Goal: Task Accomplishment & Management: Use online tool/utility

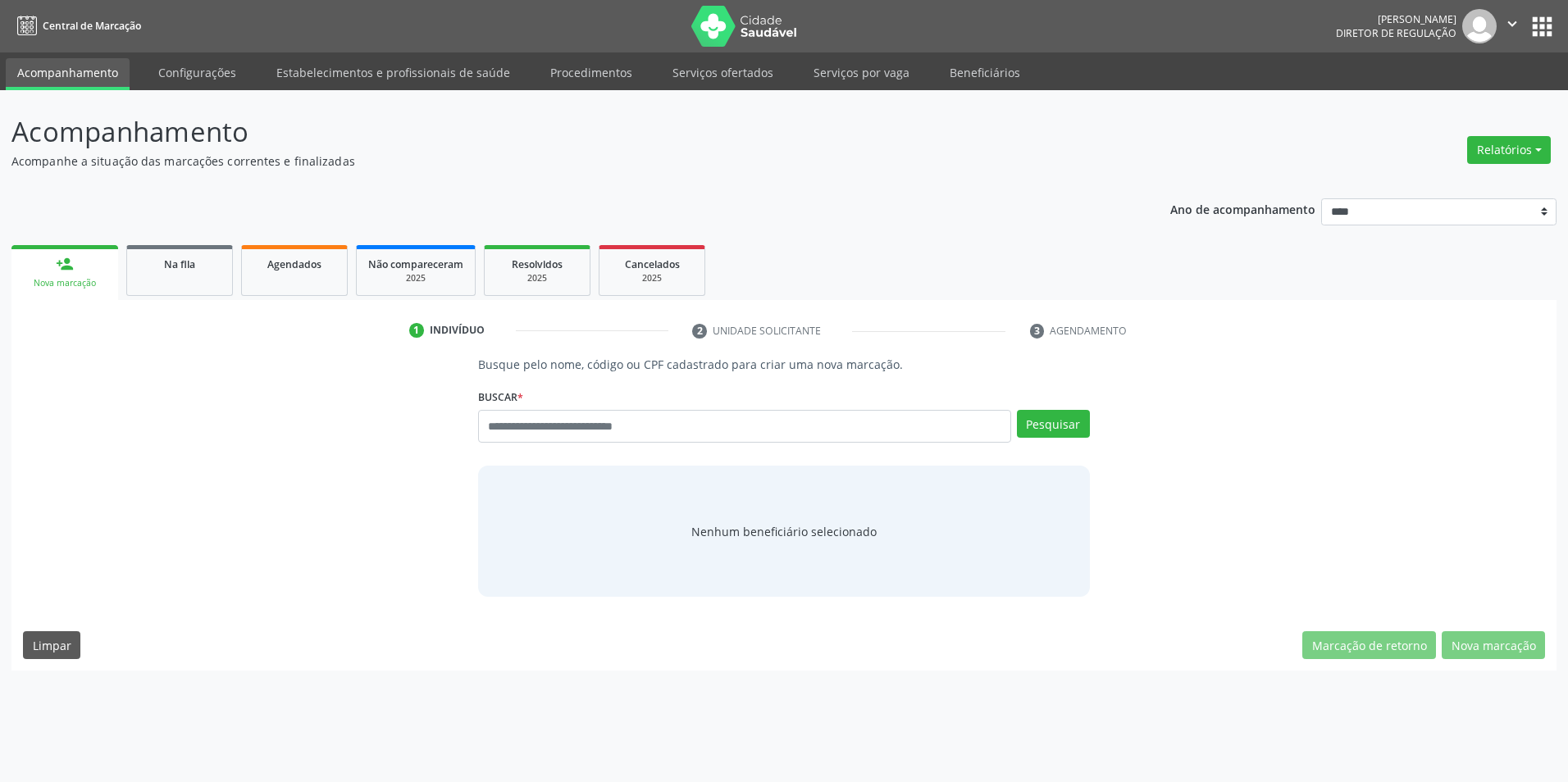
drag, startPoint x: 728, startPoint y: 76, endPoint x: 831, endPoint y: 103, distance: 106.5
click at [728, 76] on link "Serviços ofertados" at bounding box center [723, 73] width 124 height 29
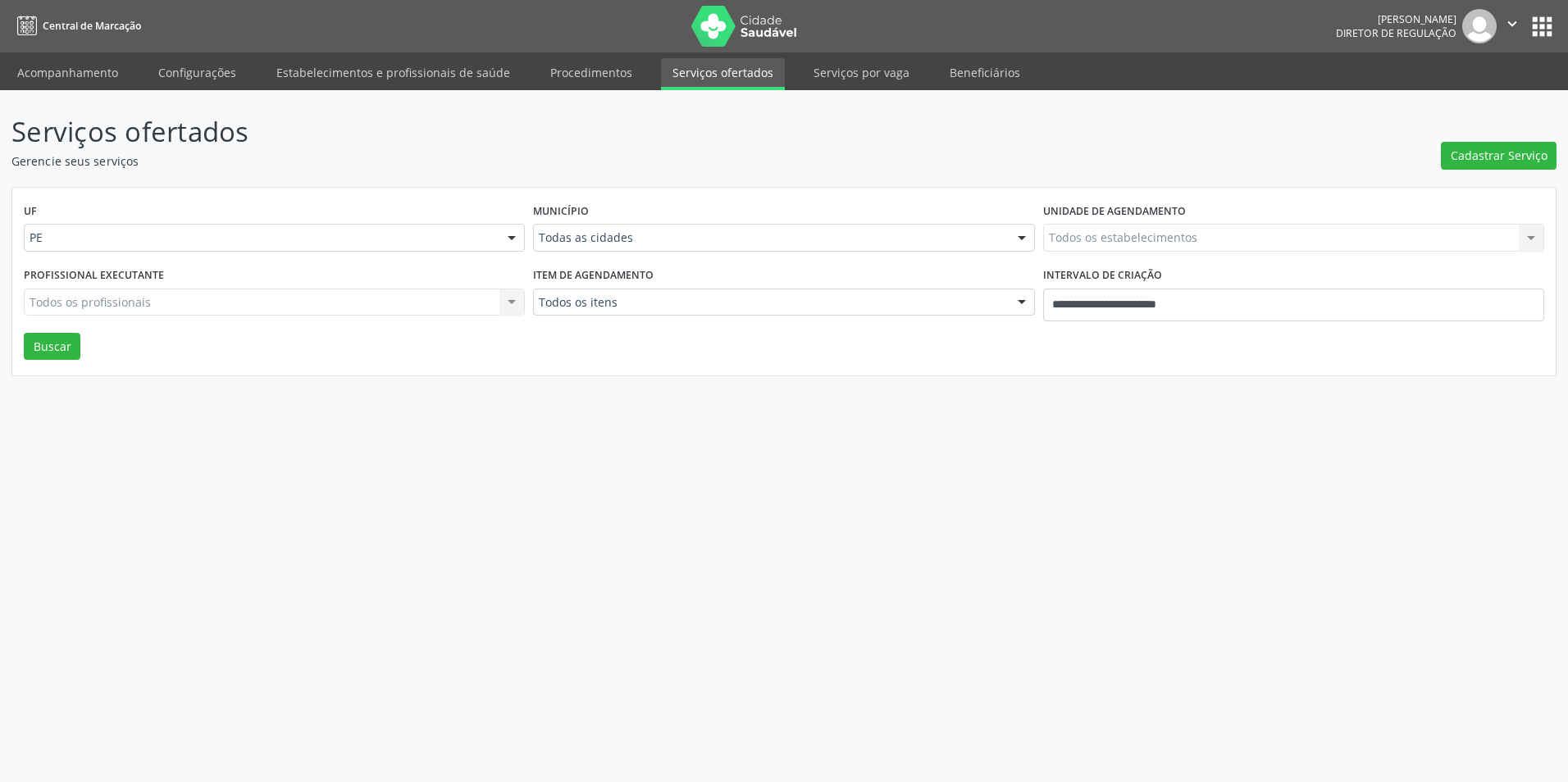
click at [767, 257] on div "Município Todas as cidades Todas as cidades [GEOGRAPHIC_DATA] e [GEOGRAPHIC_DAT…" at bounding box center [783, 230] width 509 height 64
click at [748, 252] on div "Município Todas as cidades Todas as cidades [GEOGRAPHIC_DATA] e [GEOGRAPHIC_DAT…" at bounding box center [783, 230] width 509 height 64
click at [702, 247] on div "* Todas as cidades" at bounding box center [783, 237] width 501 height 28
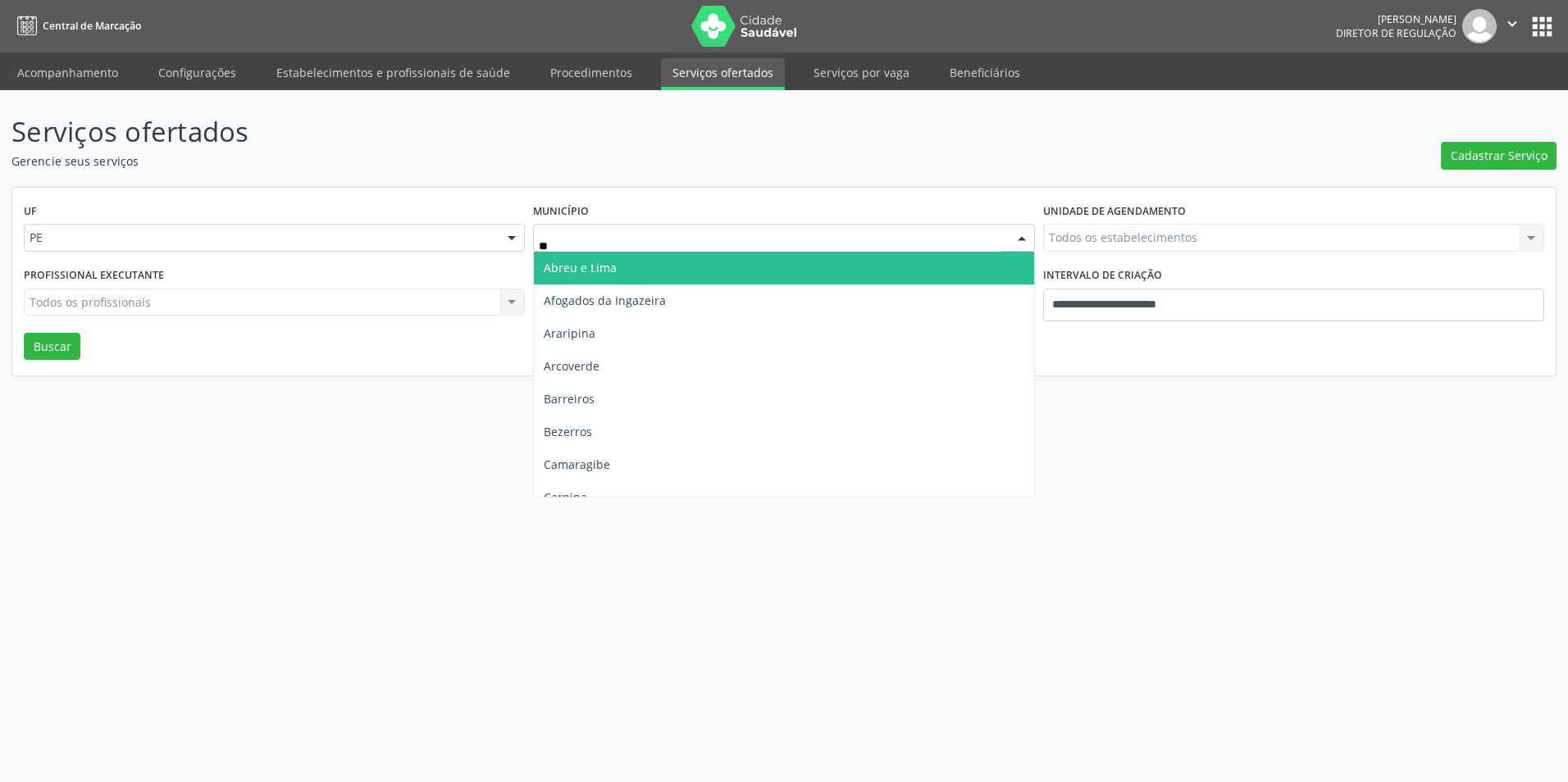
type input "***"
drag, startPoint x: 683, startPoint y: 258, endPoint x: 935, endPoint y: 264, distance: 252.1
click at [683, 259] on span "[GEOGRAPHIC_DATA]" at bounding box center [783, 268] width 499 height 33
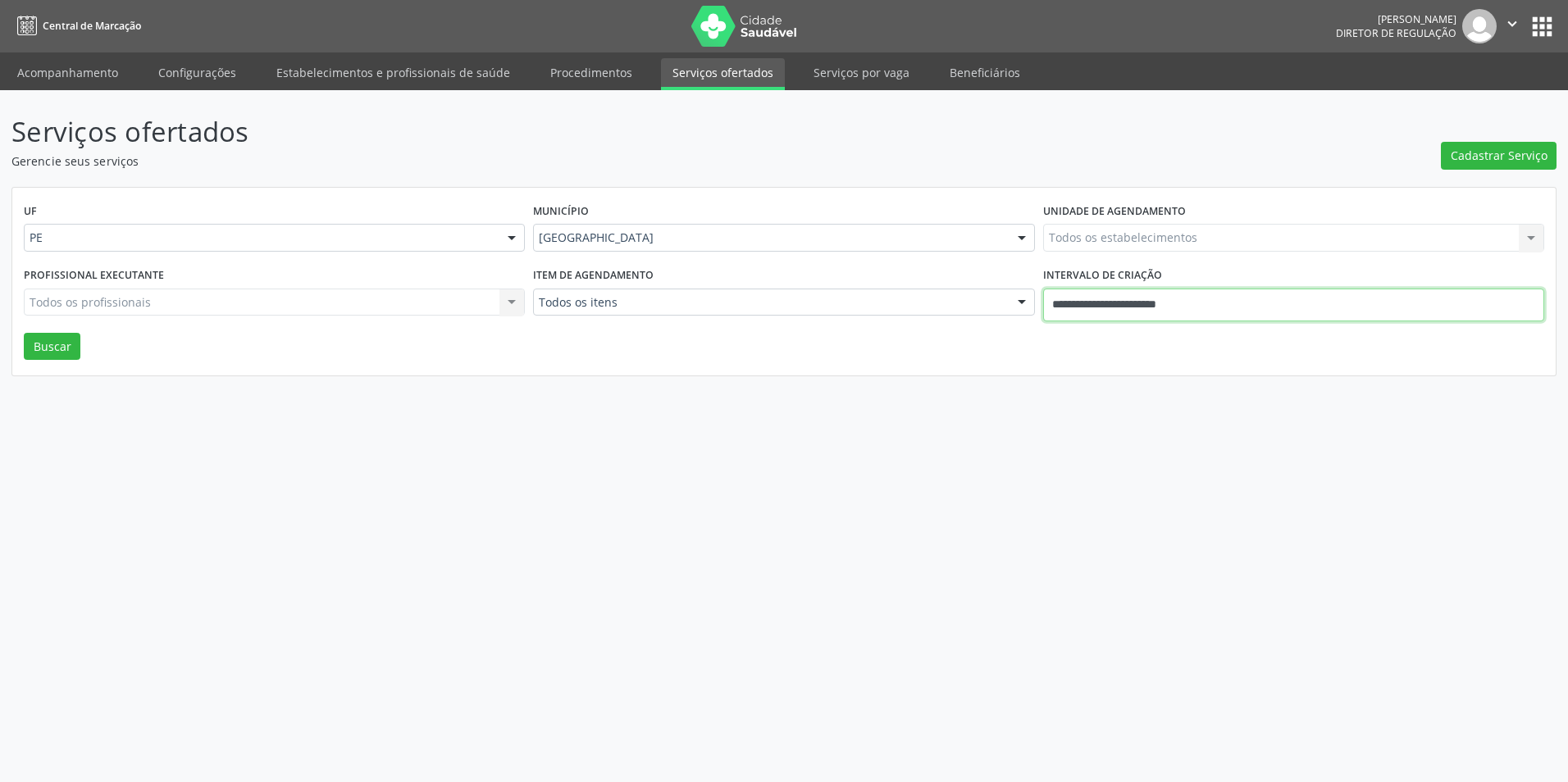
click at [1095, 307] on input "**********" at bounding box center [1293, 305] width 501 height 33
click at [880, 371] on div "UF PE PE Nenhum resultado encontrado para: " " Não há nenhuma opção para ser ex…" at bounding box center [784, 282] width 1543 height 189
click at [1096, 229] on div "Todos os estabelecimentos" at bounding box center [1293, 237] width 501 height 28
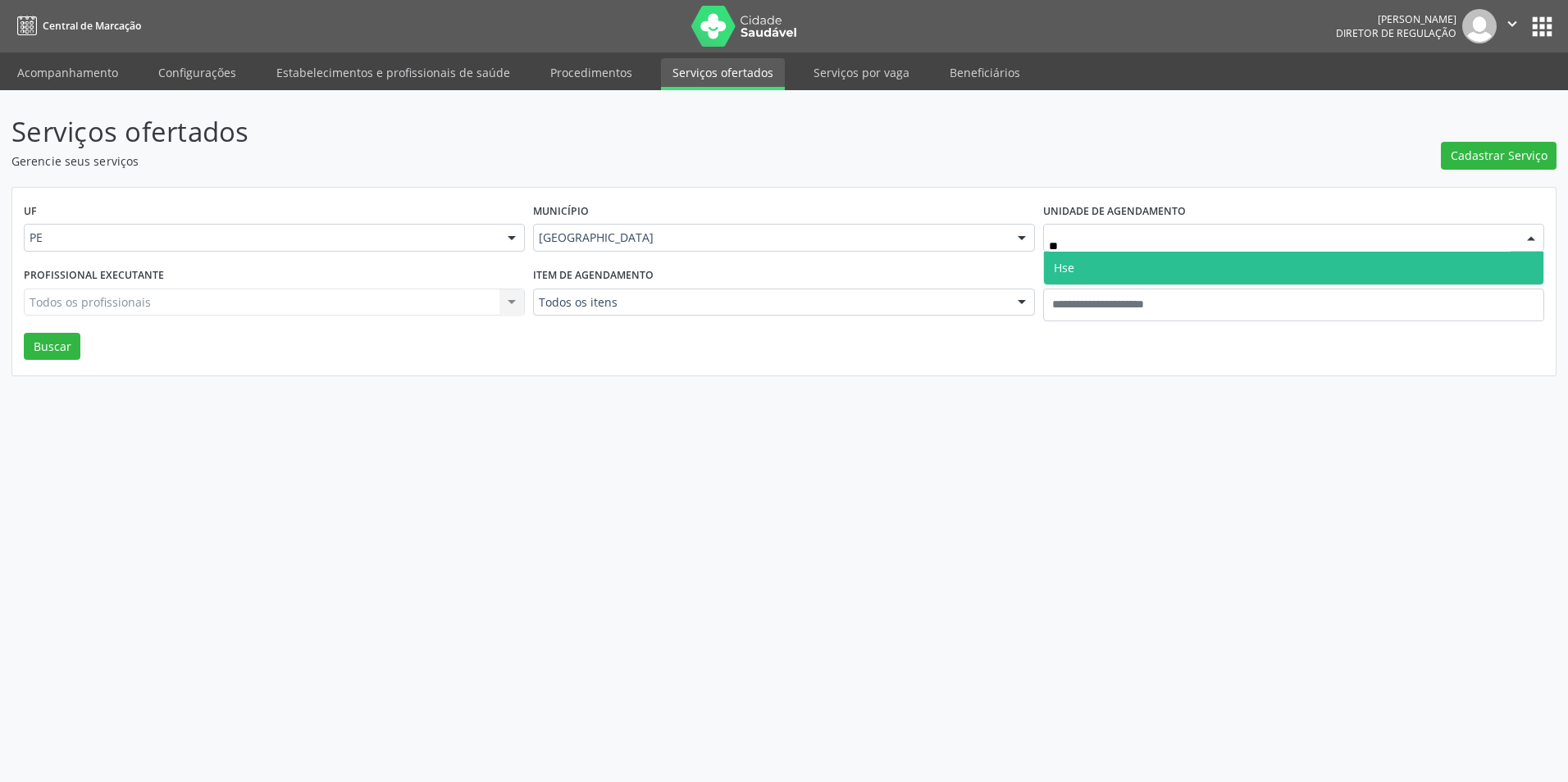
type input "***"
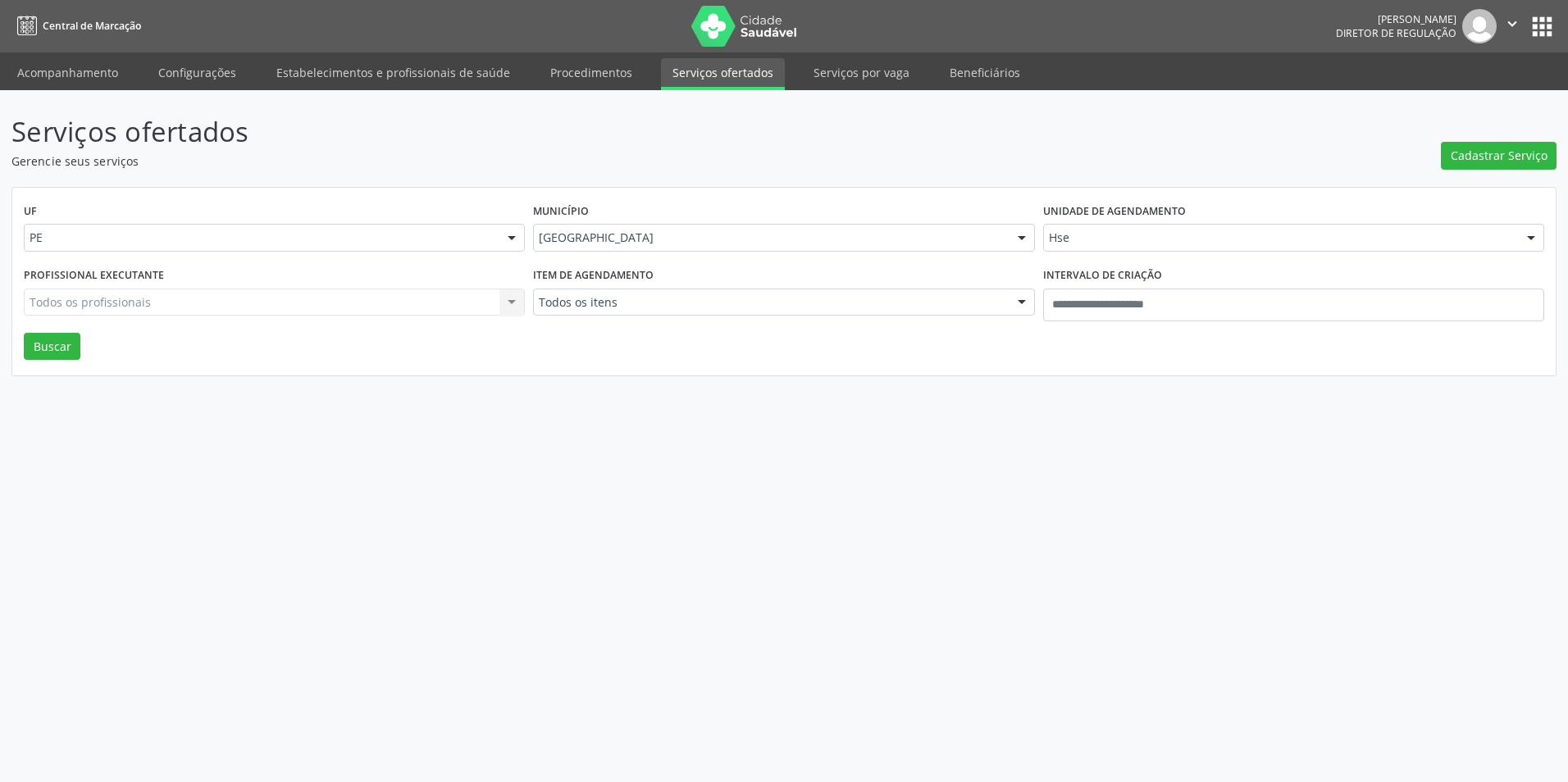
click at [147, 308] on div "Todos os profissionais Todos os profissionais Nenhum resultado encontrado para:…" at bounding box center [274, 302] width 501 height 28
click at [146, 308] on div "Todos os profissionais Todos os profissionais Nenhum resultado encontrado para:…" at bounding box center [274, 302] width 501 height 28
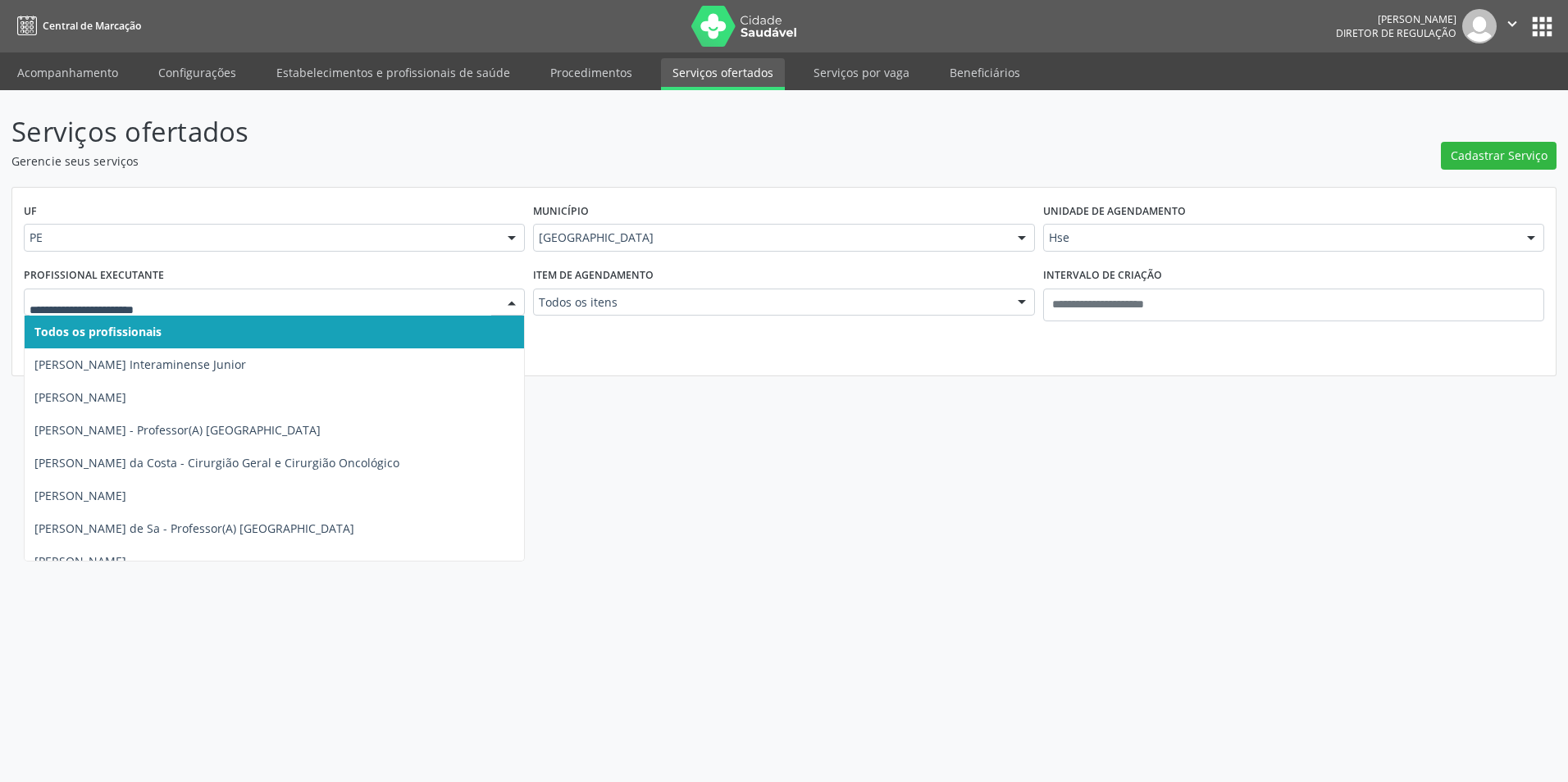
click at [145, 315] on div at bounding box center [274, 302] width 501 height 28
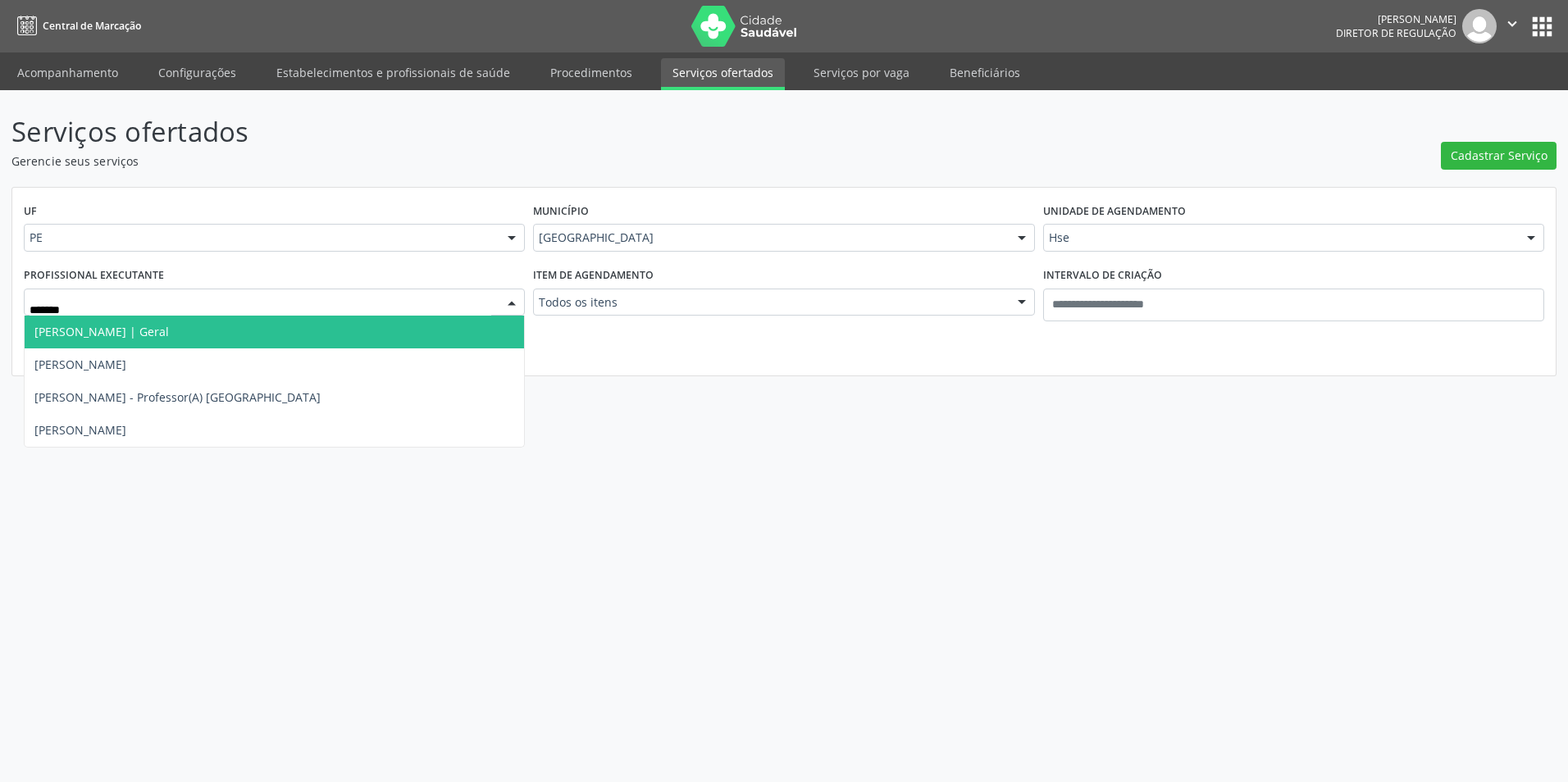
type input "*******"
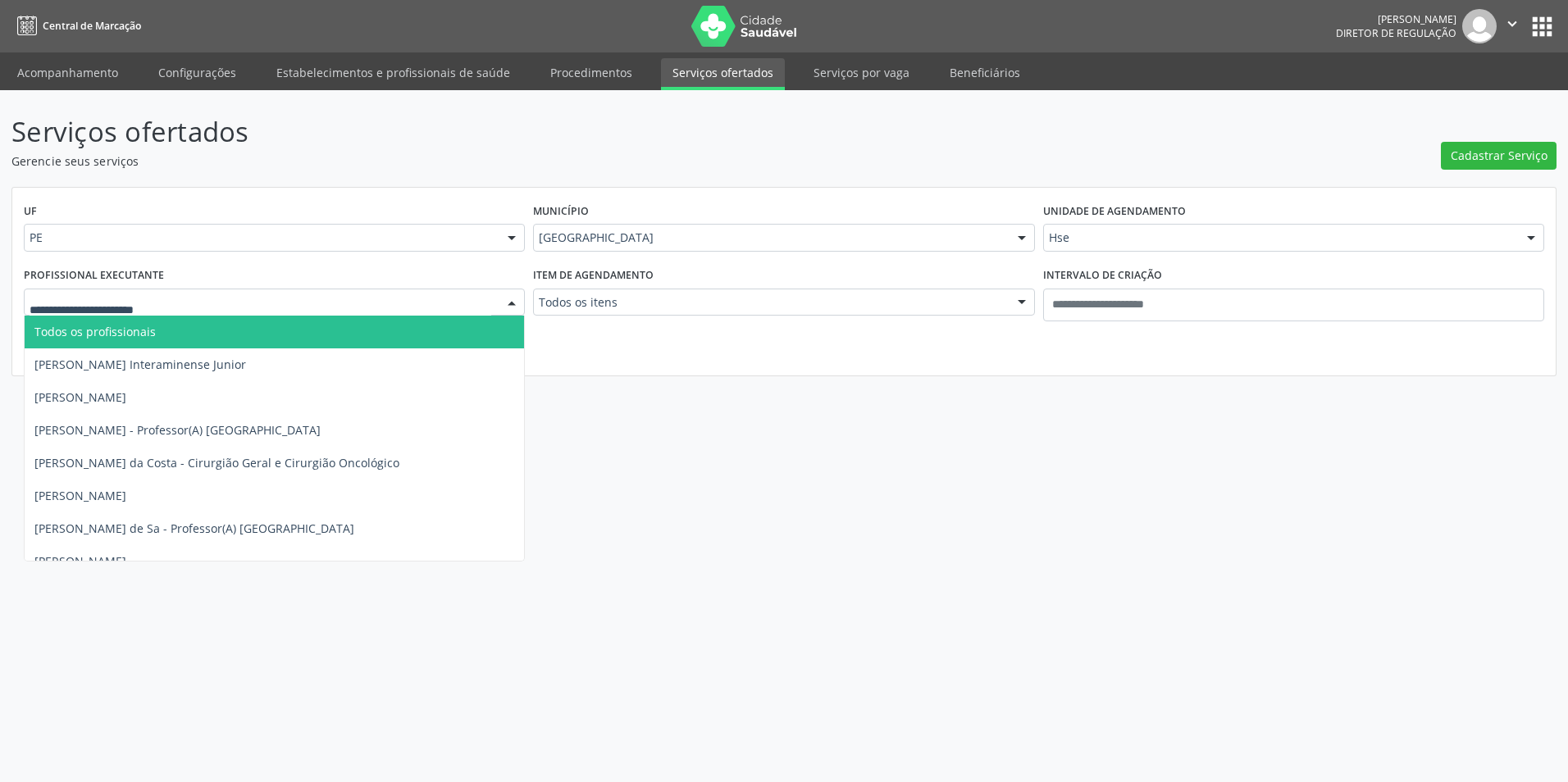
drag, startPoint x: 147, startPoint y: 314, endPoint x: 139, endPoint y: 310, distance: 8.9
click at [139, 310] on input "text" at bounding box center [260, 310] width 462 height 33
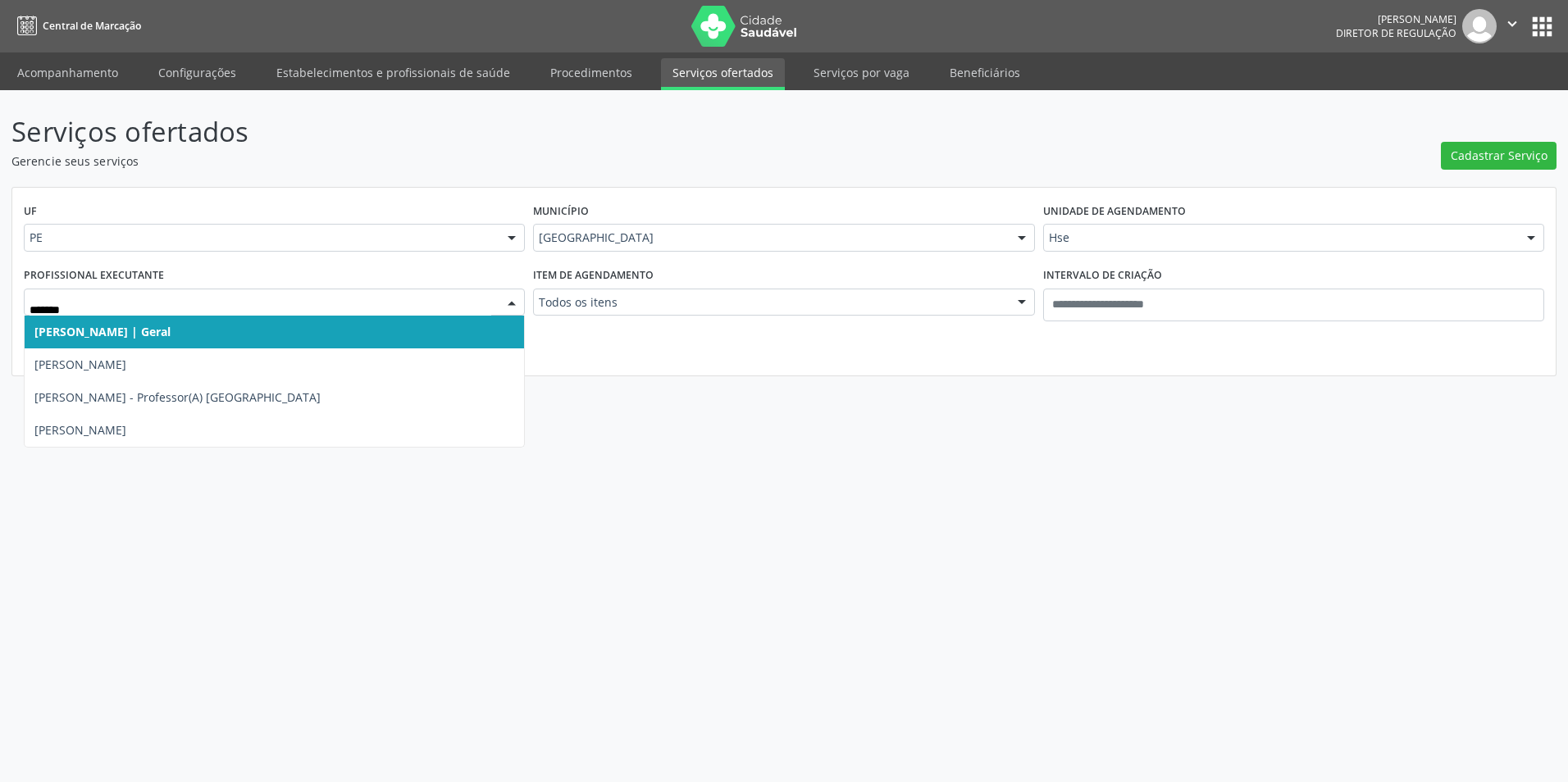
type input "*******"
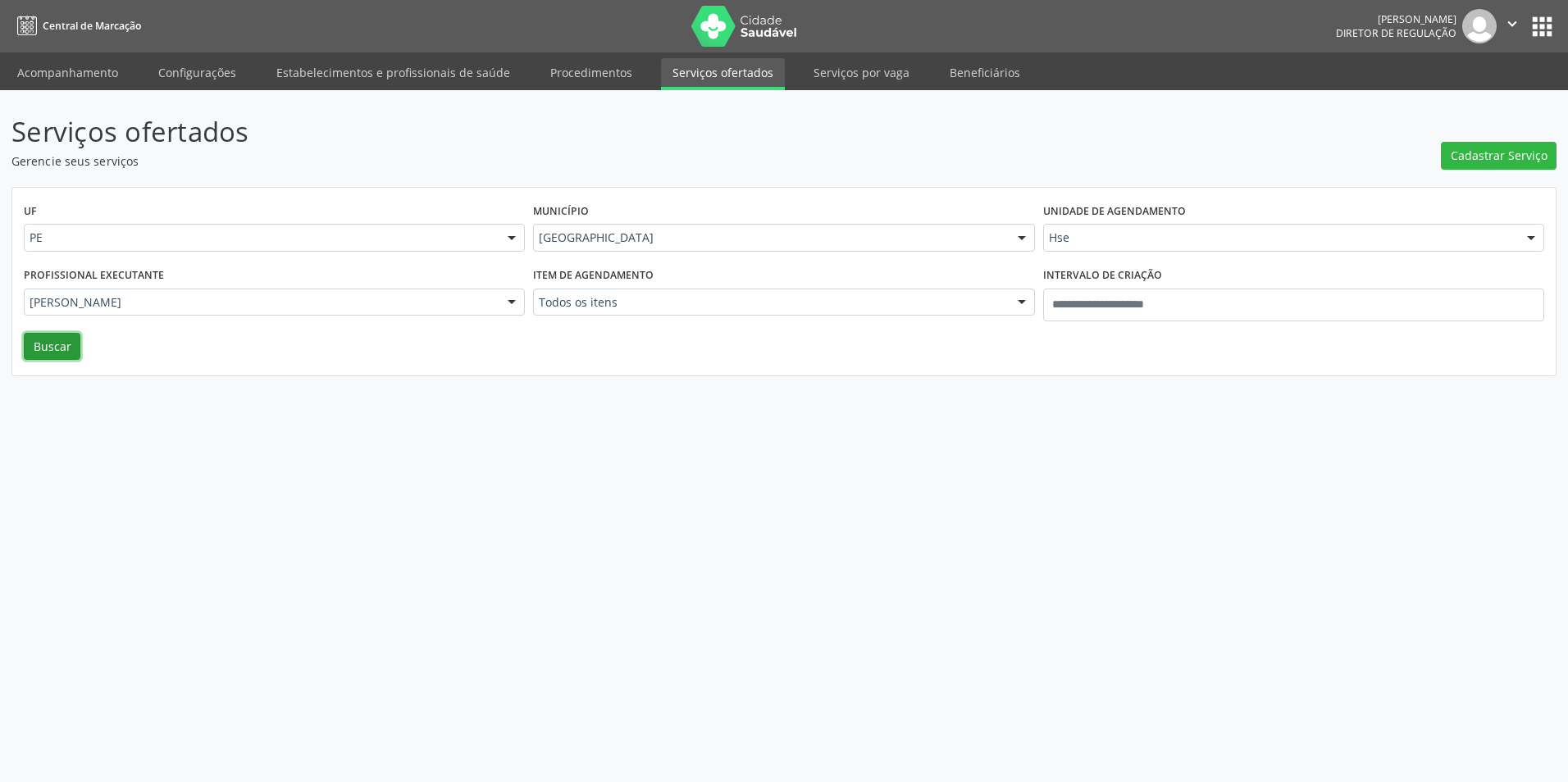
click at [70, 343] on button "Buscar" at bounding box center [52, 347] width 57 height 28
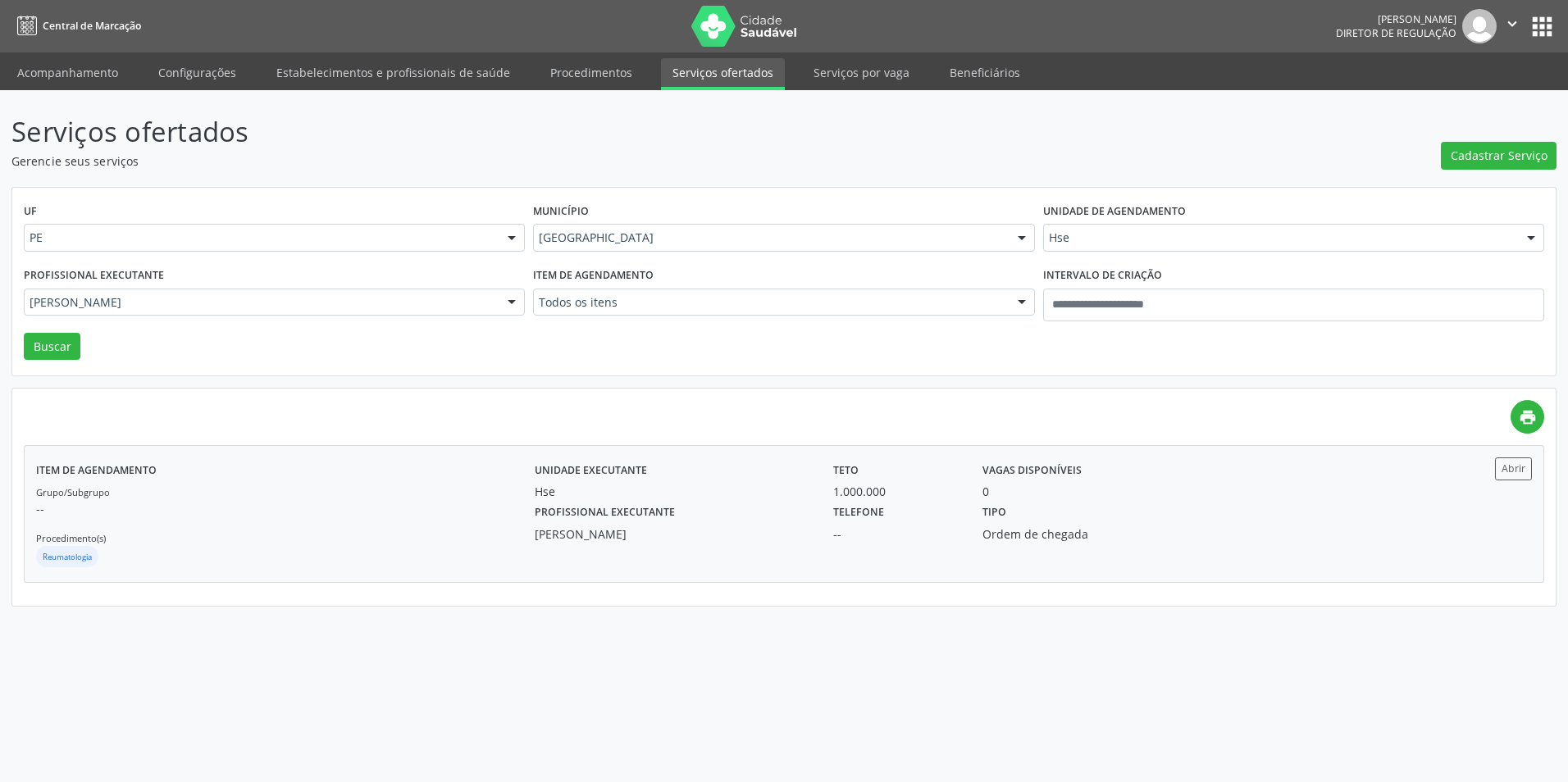
click at [887, 523] on div "Telefone --" at bounding box center [896, 521] width 149 height 42
click at [1513, 39] on button "" at bounding box center [1511, 26] width 31 height 35
click at [1443, 114] on ul "Configurações Sair" at bounding box center [1471, 82] width 115 height 71
click at [1443, 108] on link "Sair" at bounding box center [1471, 100] width 114 height 23
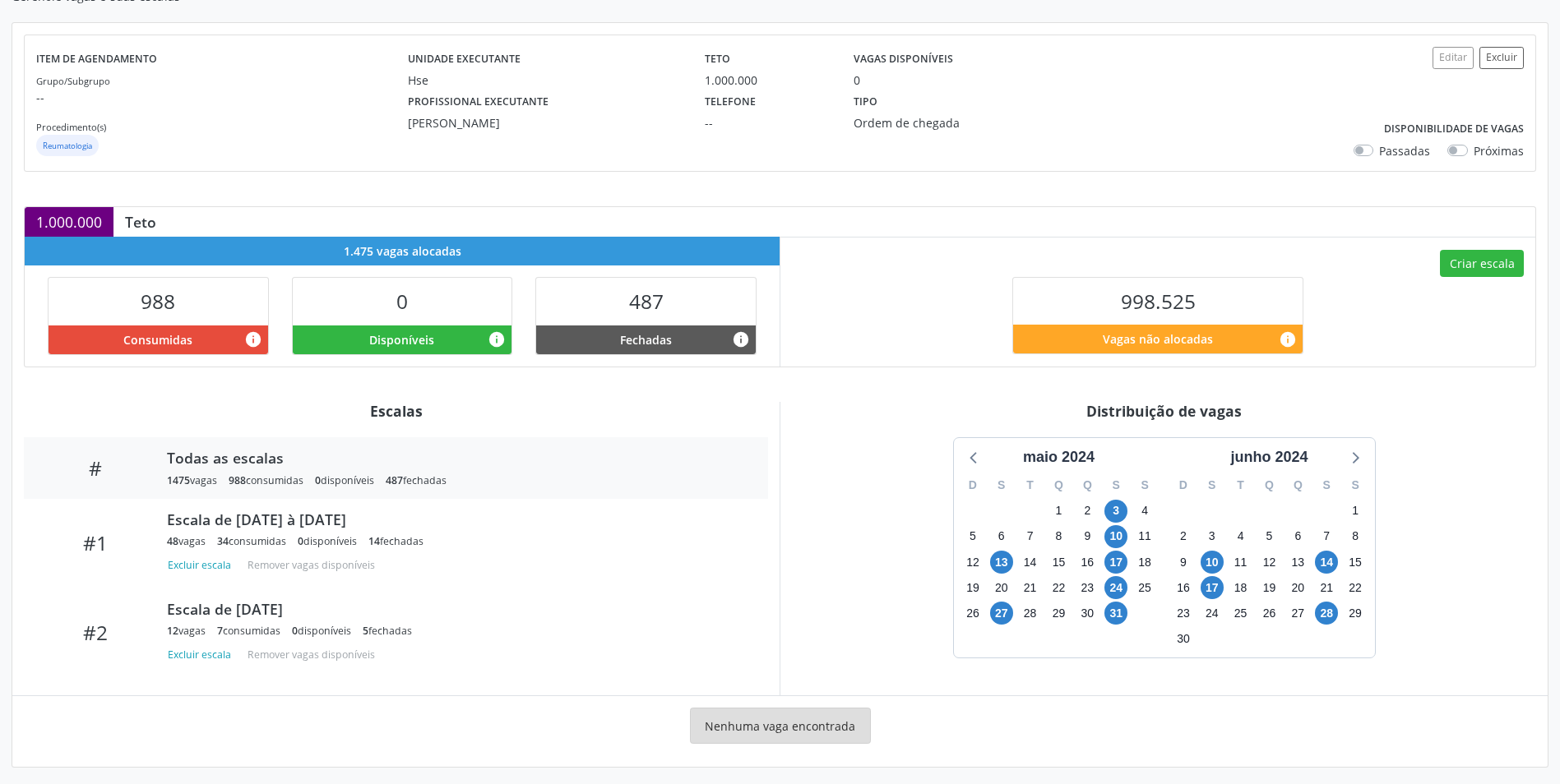
scroll to position [172, 0]
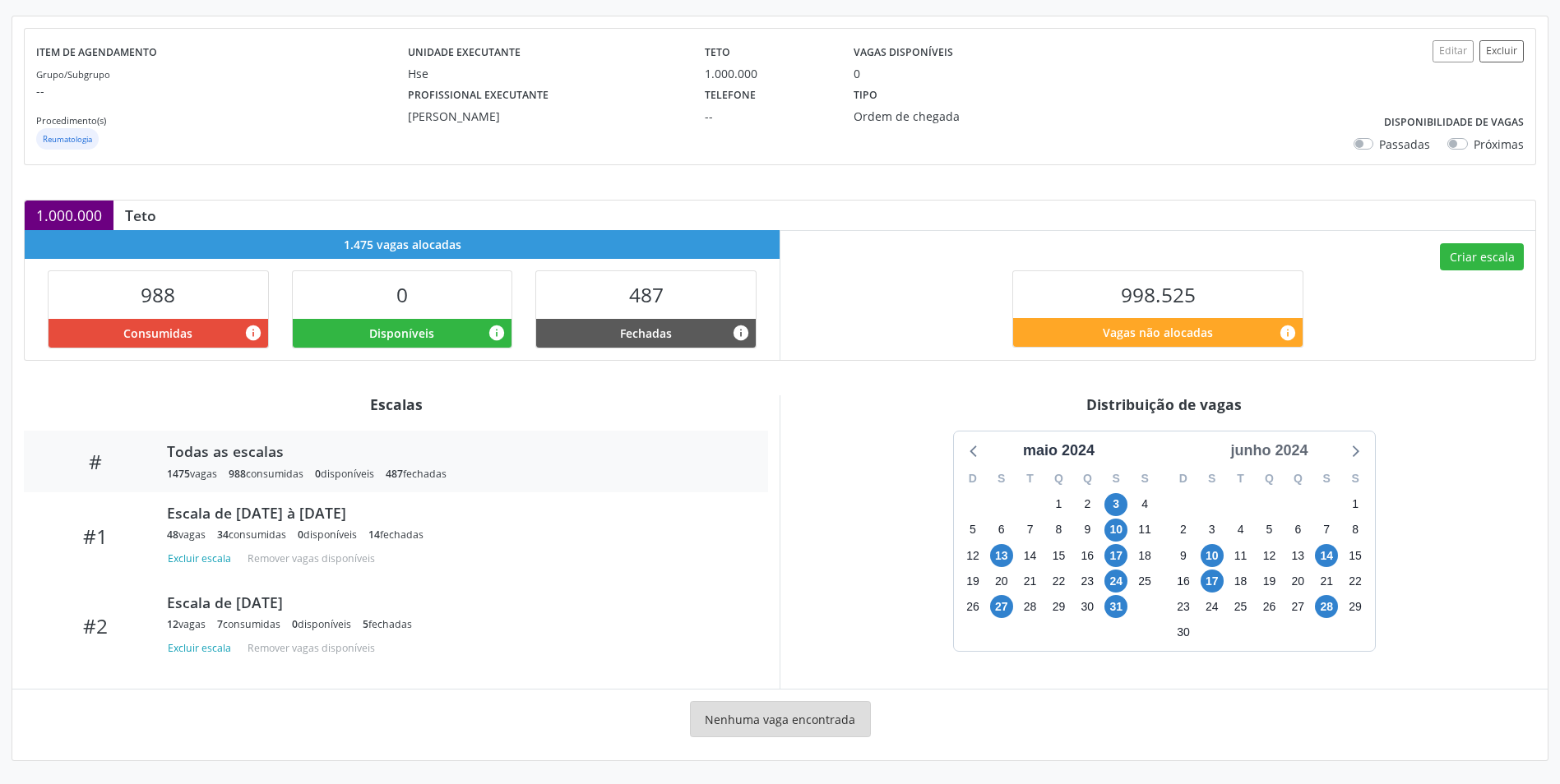
click at [1282, 449] on div "junho 2024" at bounding box center [1269, 451] width 90 height 22
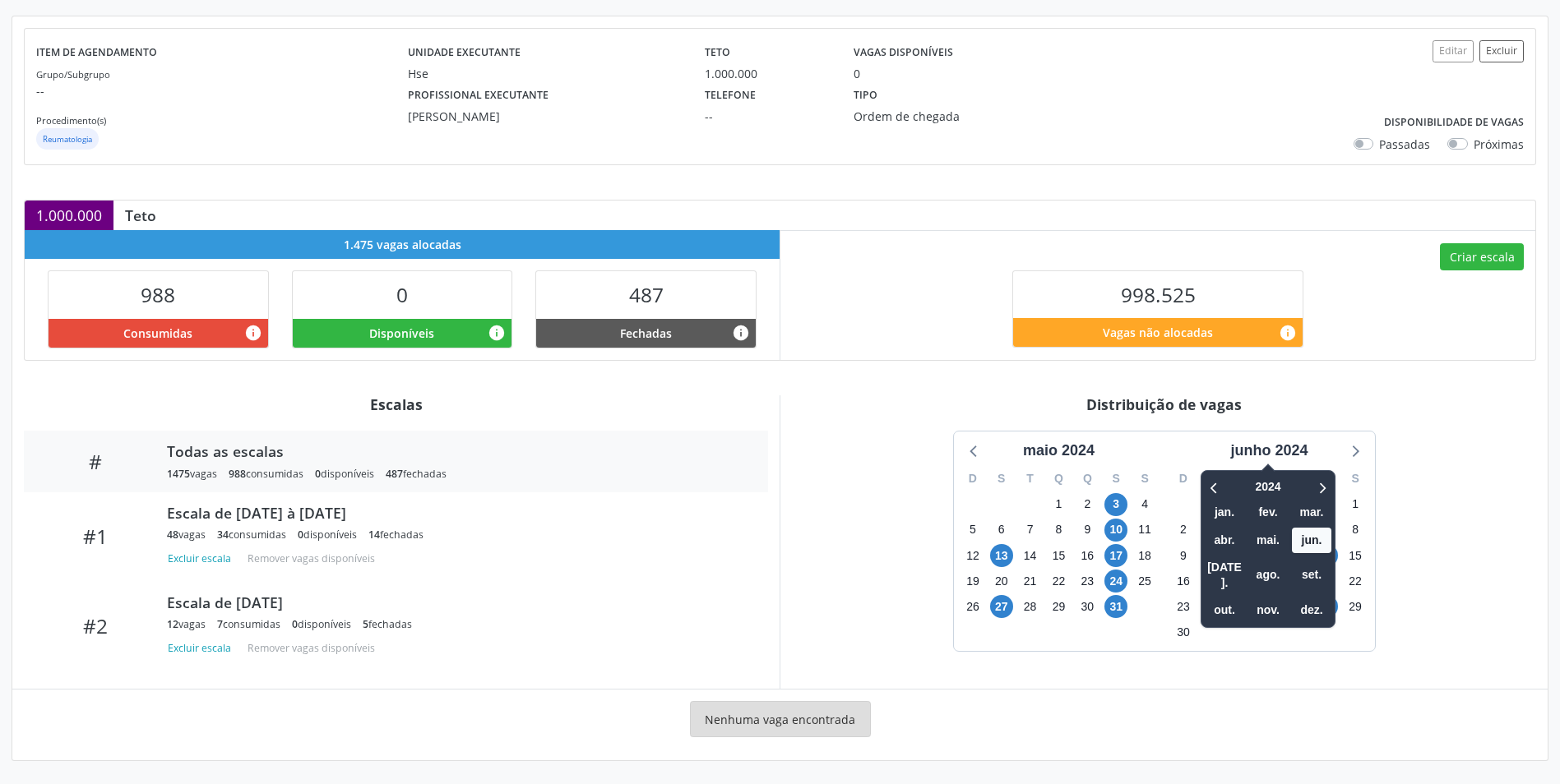
click at [1304, 482] on div at bounding box center [1310, 487] width 42 height 25
click at [1316, 484] on icon at bounding box center [1321, 487] width 16 height 20
click at [1220, 485] on icon at bounding box center [1214, 487] width 16 height 20
click at [1286, 578] on span "ago." at bounding box center [1268, 575] width 39 height 25
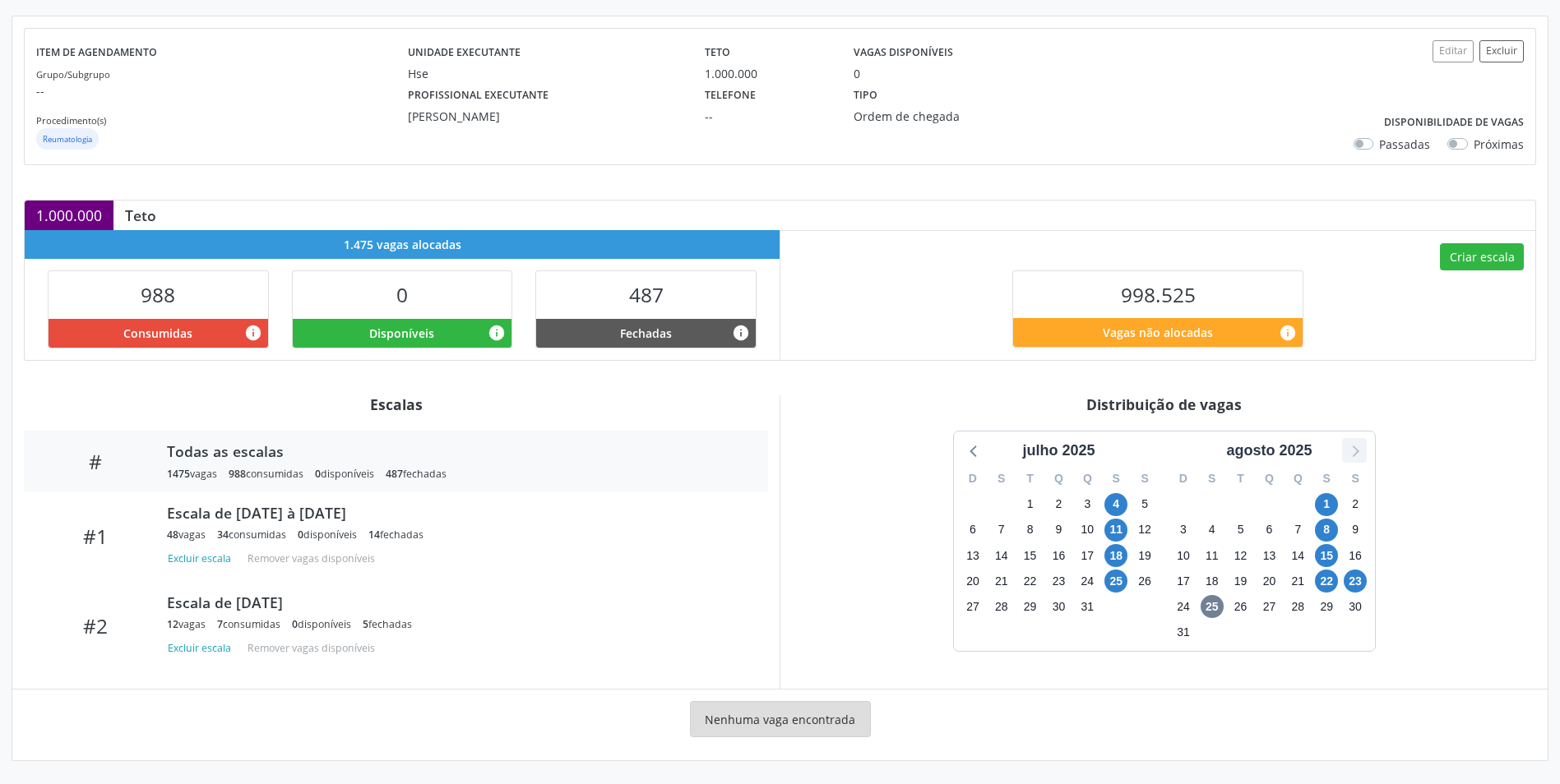
click at [1354, 444] on icon at bounding box center [1354, 450] width 21 height 21
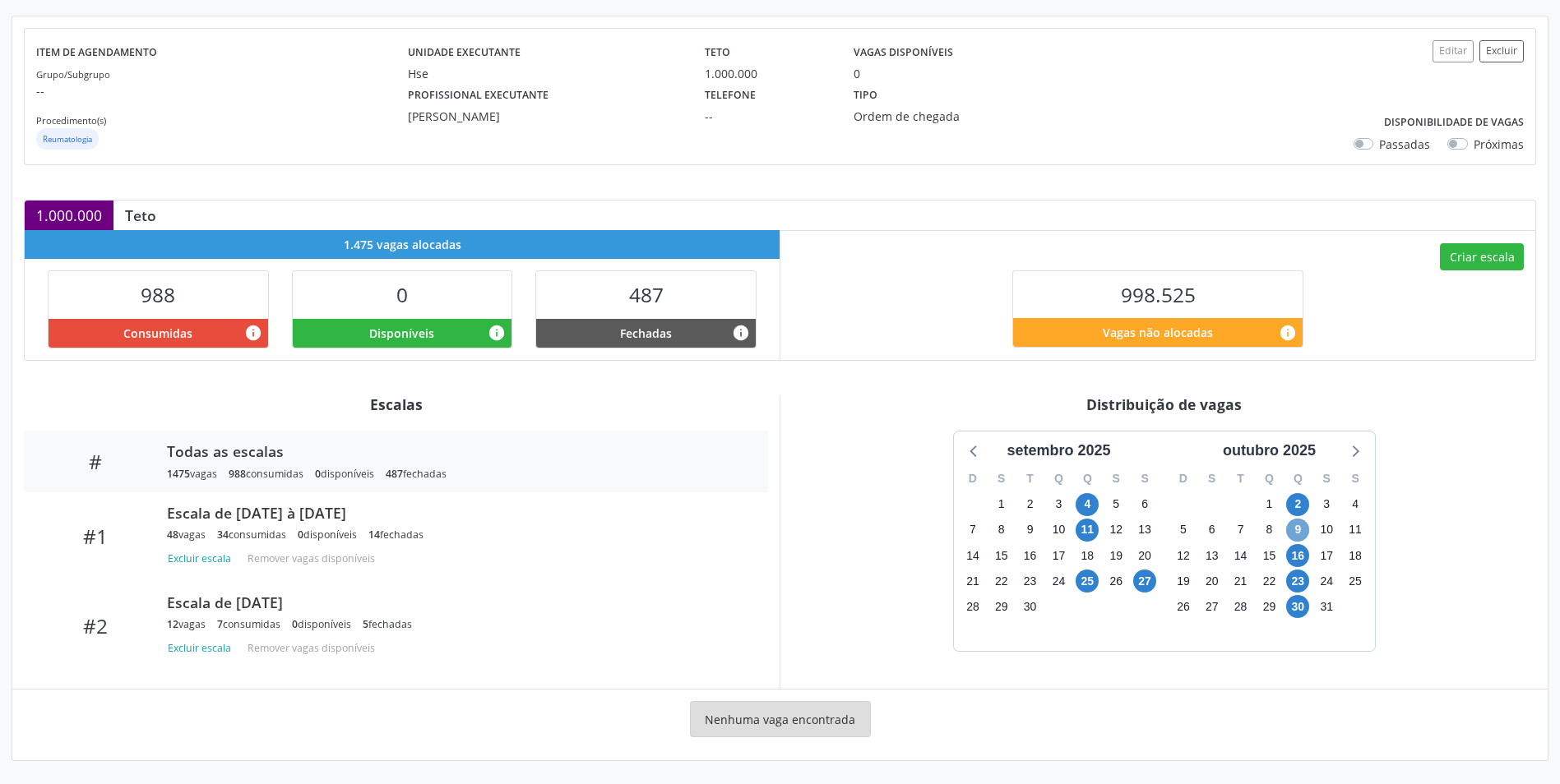
click at [1292, 532] on span "9" at bounding box center [1297, 530] width 23 height 23
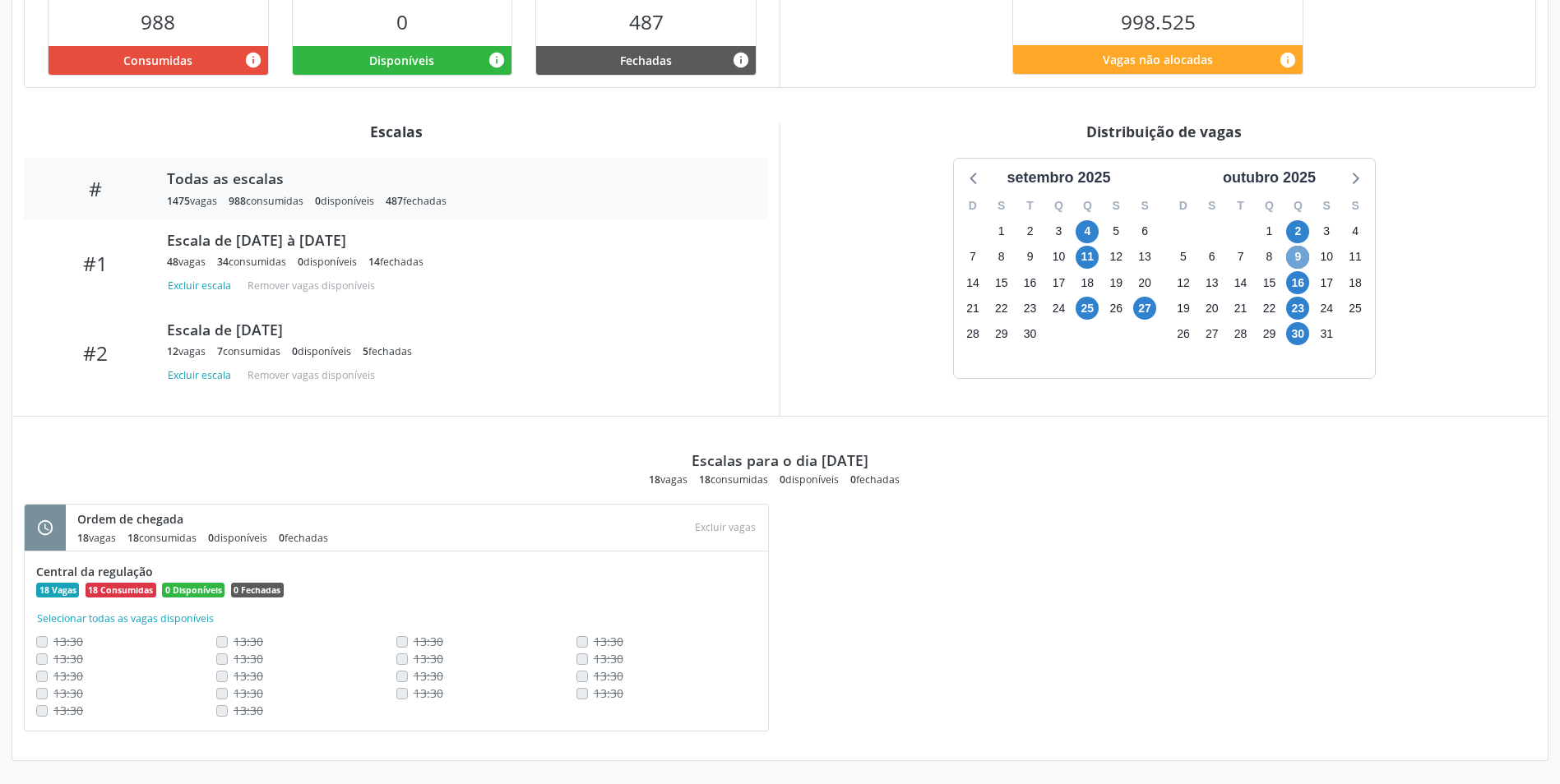
scroll to position [198, 0]
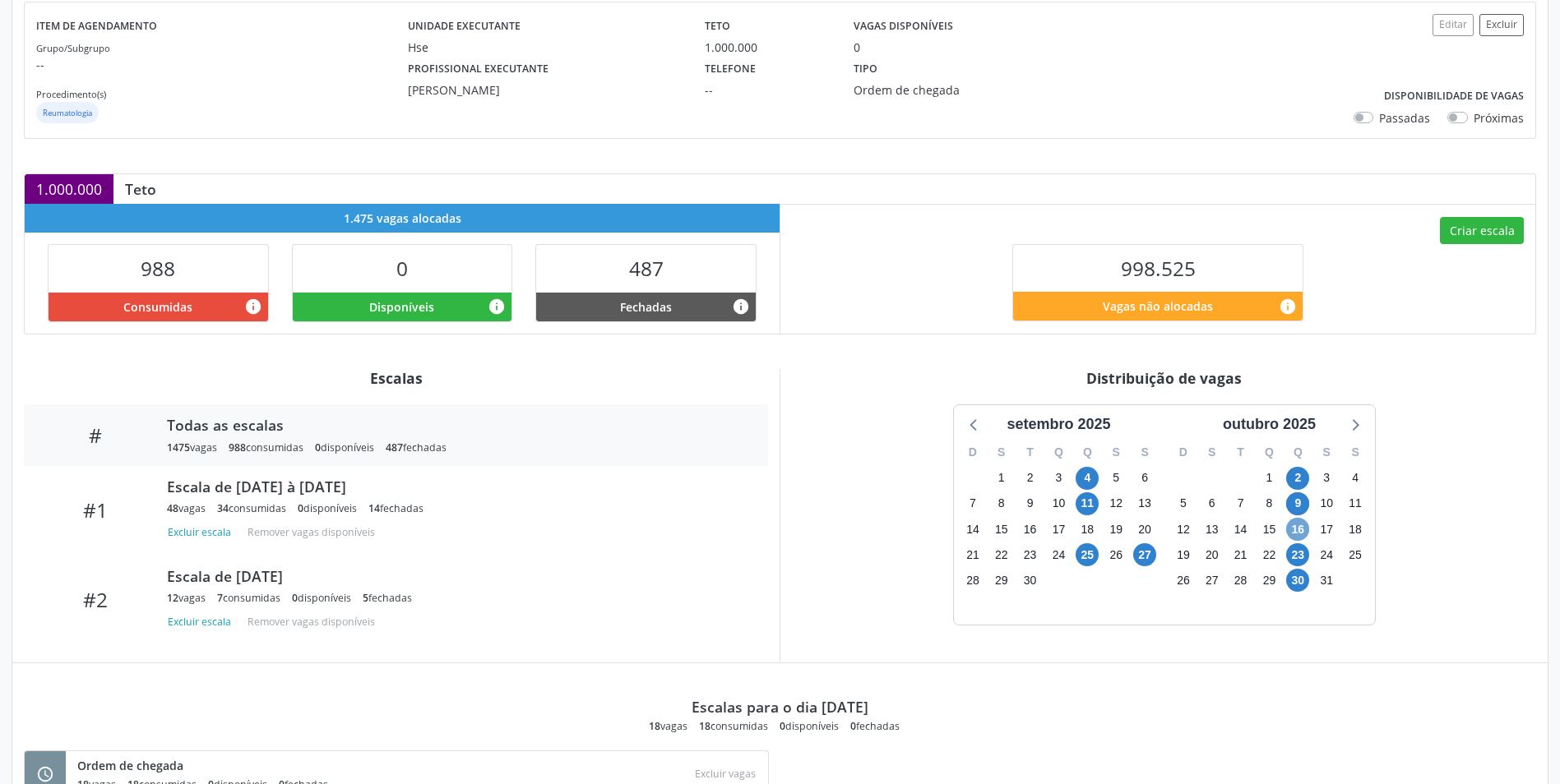
click at [1297, 530] on span "16" at bounding box center [1297, 529] width 23 height 23
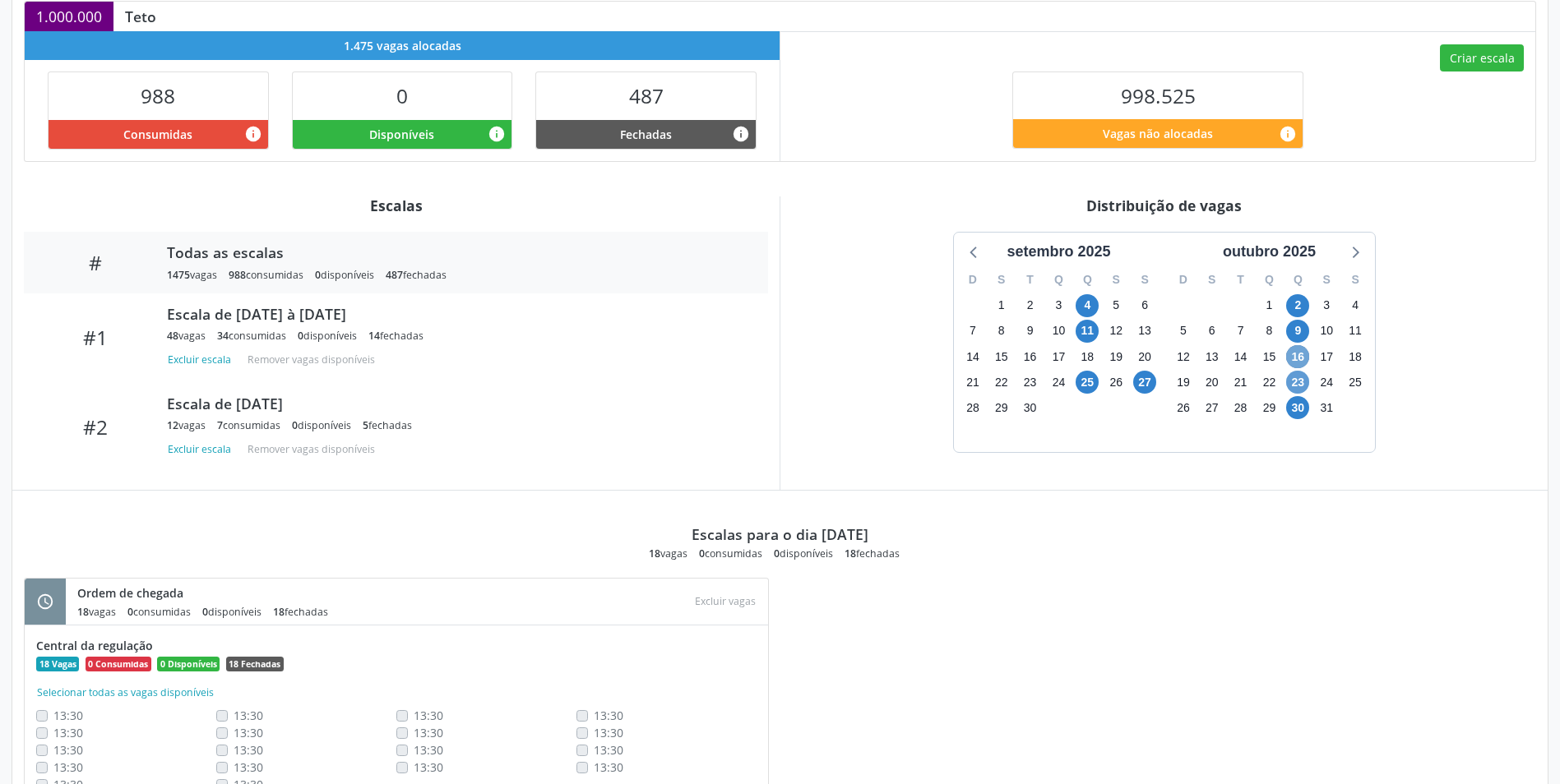
scroll to position [445, 0]
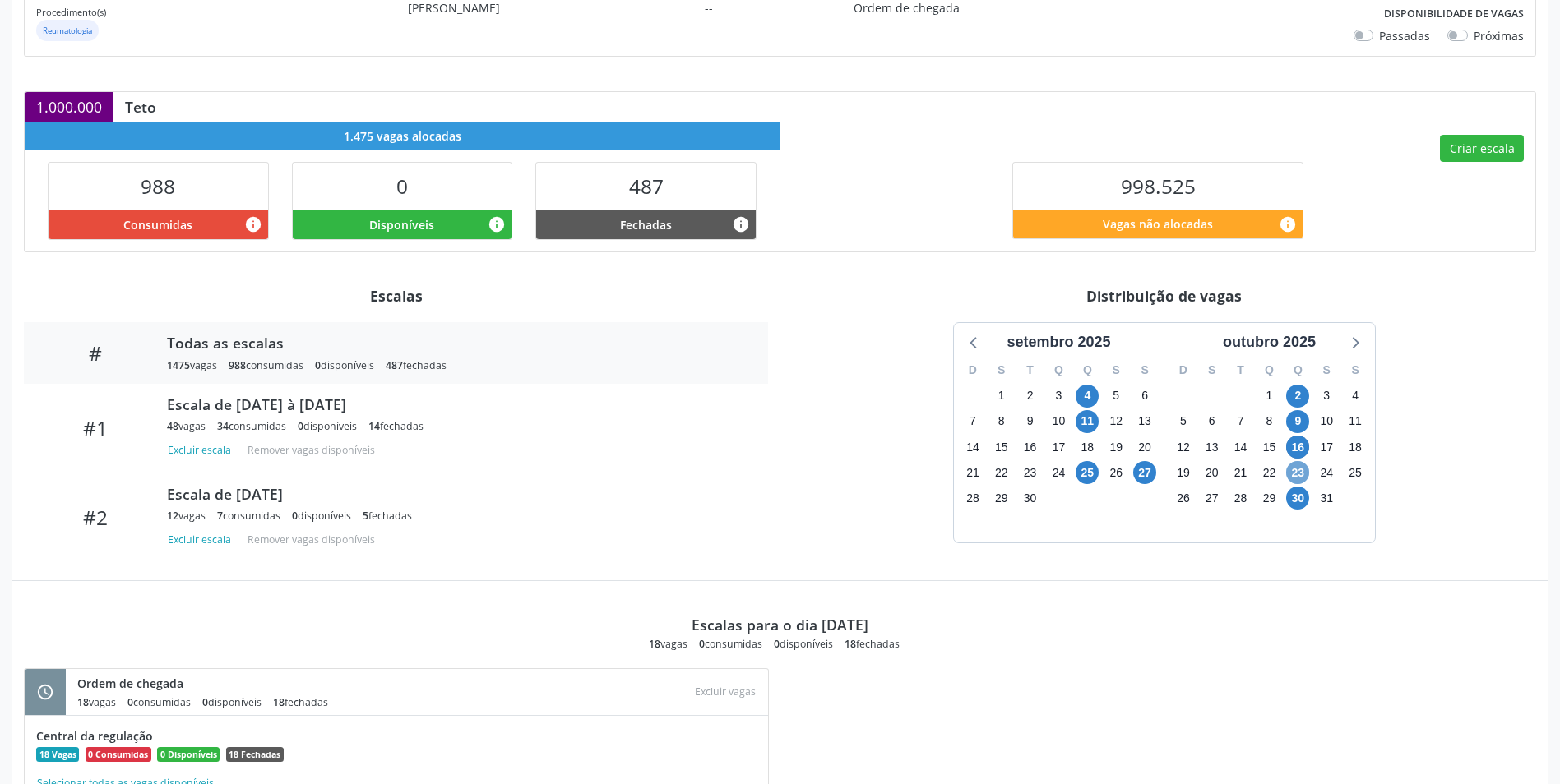
click at [1295, 477] on span "23" at bounding box center [1297, 472] width 23 height 23
click at [1296, 493] on span "30" at bounding box center [1297, 498] width 23 height 23
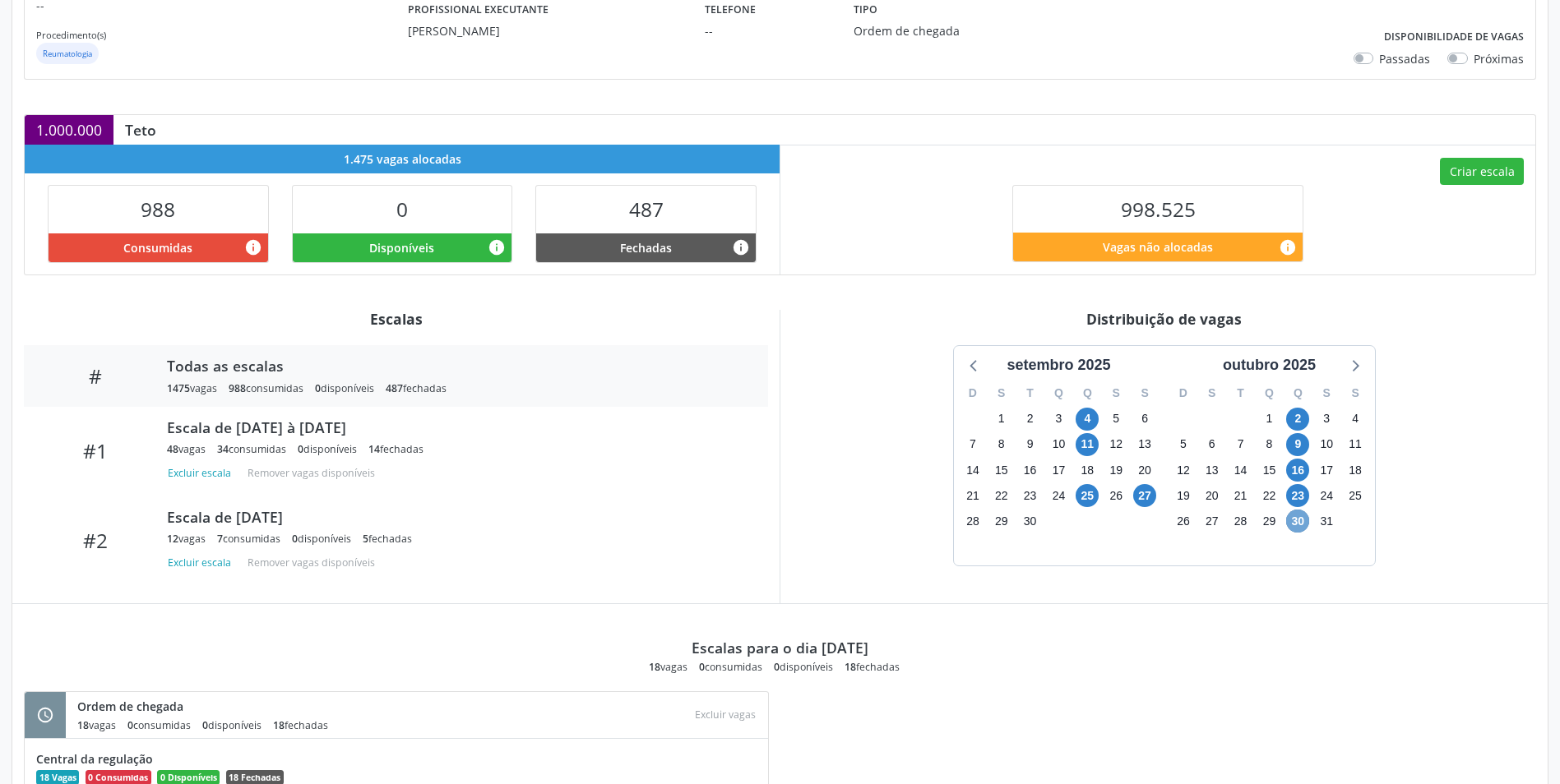
scroll to position [280, 0]
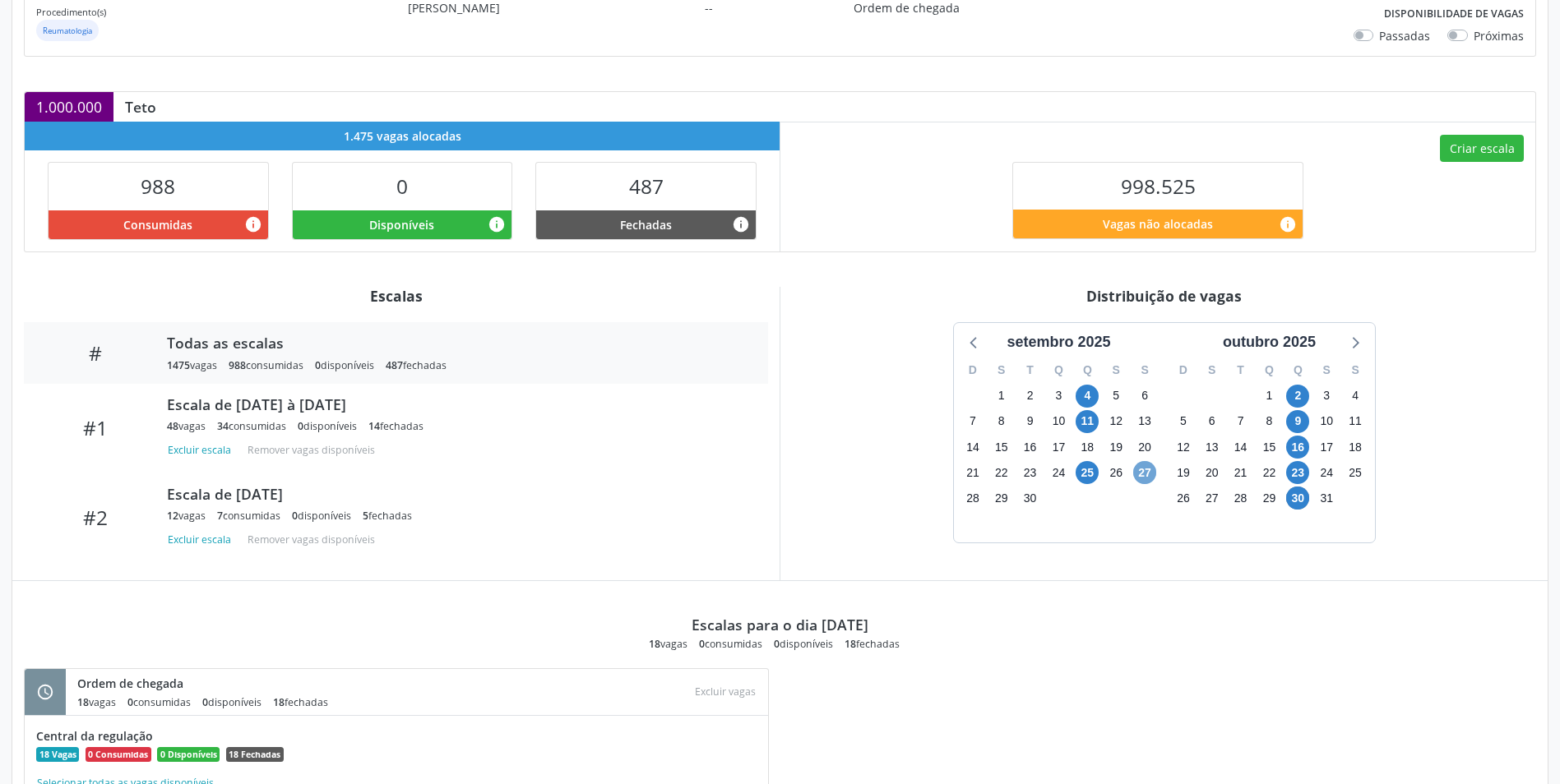
click at [1148, 474] on span "27" at bounding box center [1145, 472] width 23 height 23
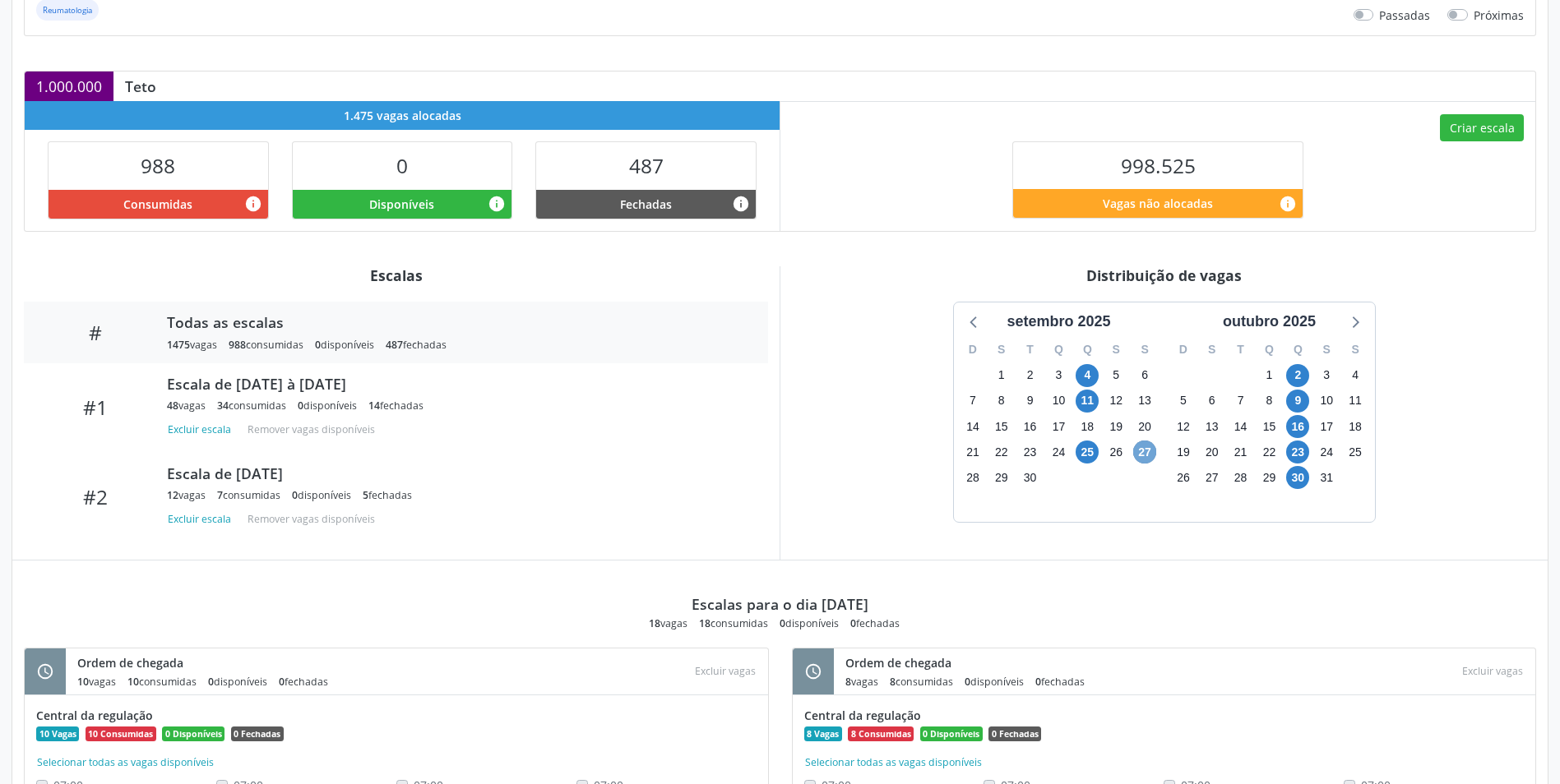
scroll to position [198, 0]
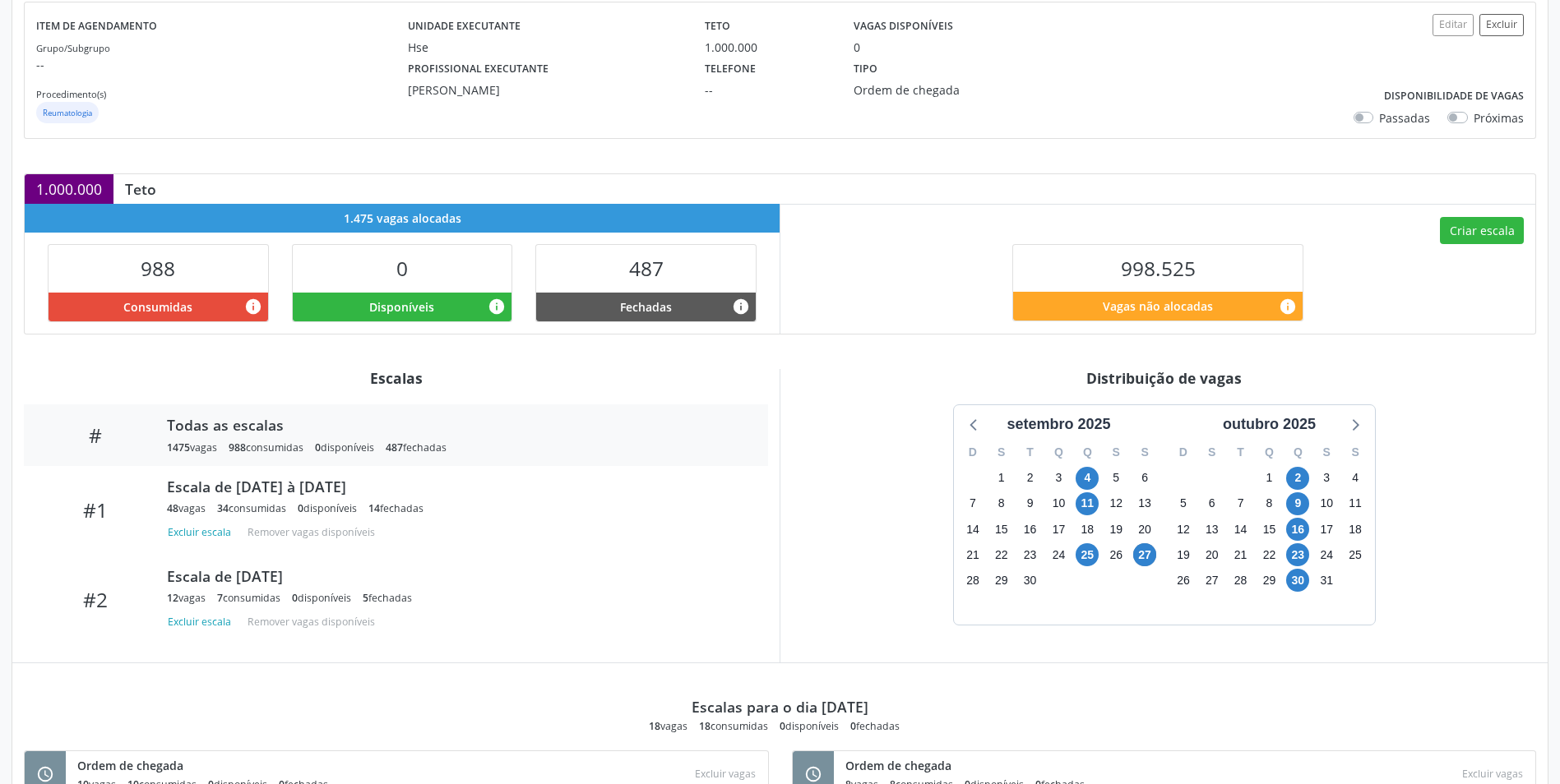
click at [1289, 512] on div "9" at bounding box center [1297, 504] width 23 height 25
click at [1292, 510] on span "9" at bounding box center [1297, 504] width 23 height 23
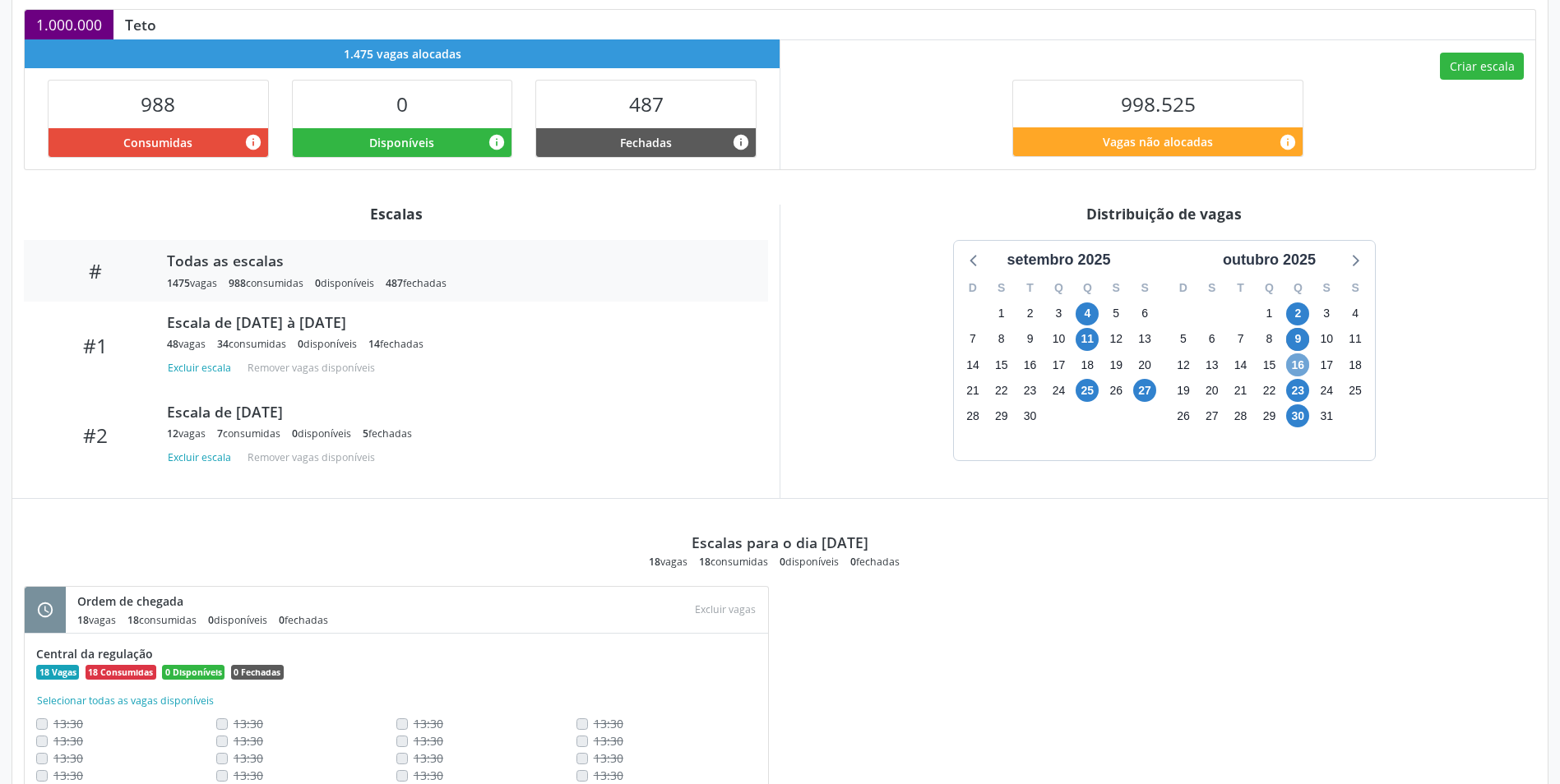
click at [1296, 359] on span "16" at bounding box center [1297, 364] width 23 height 23
click at [1296, 364] on span "16" at bounding box center [1297, 364] width 23 height 23
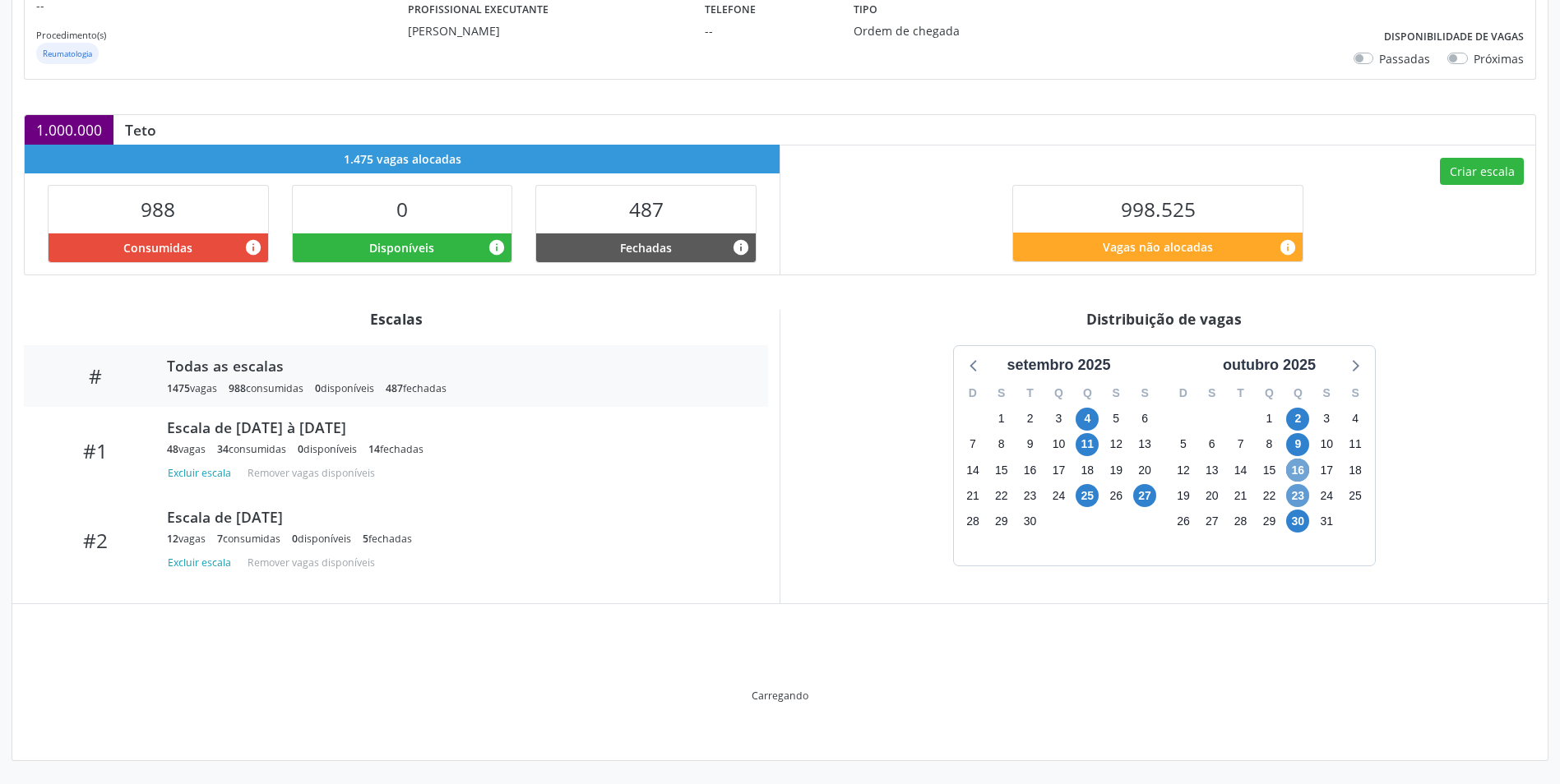
scroll to position [363, 0]
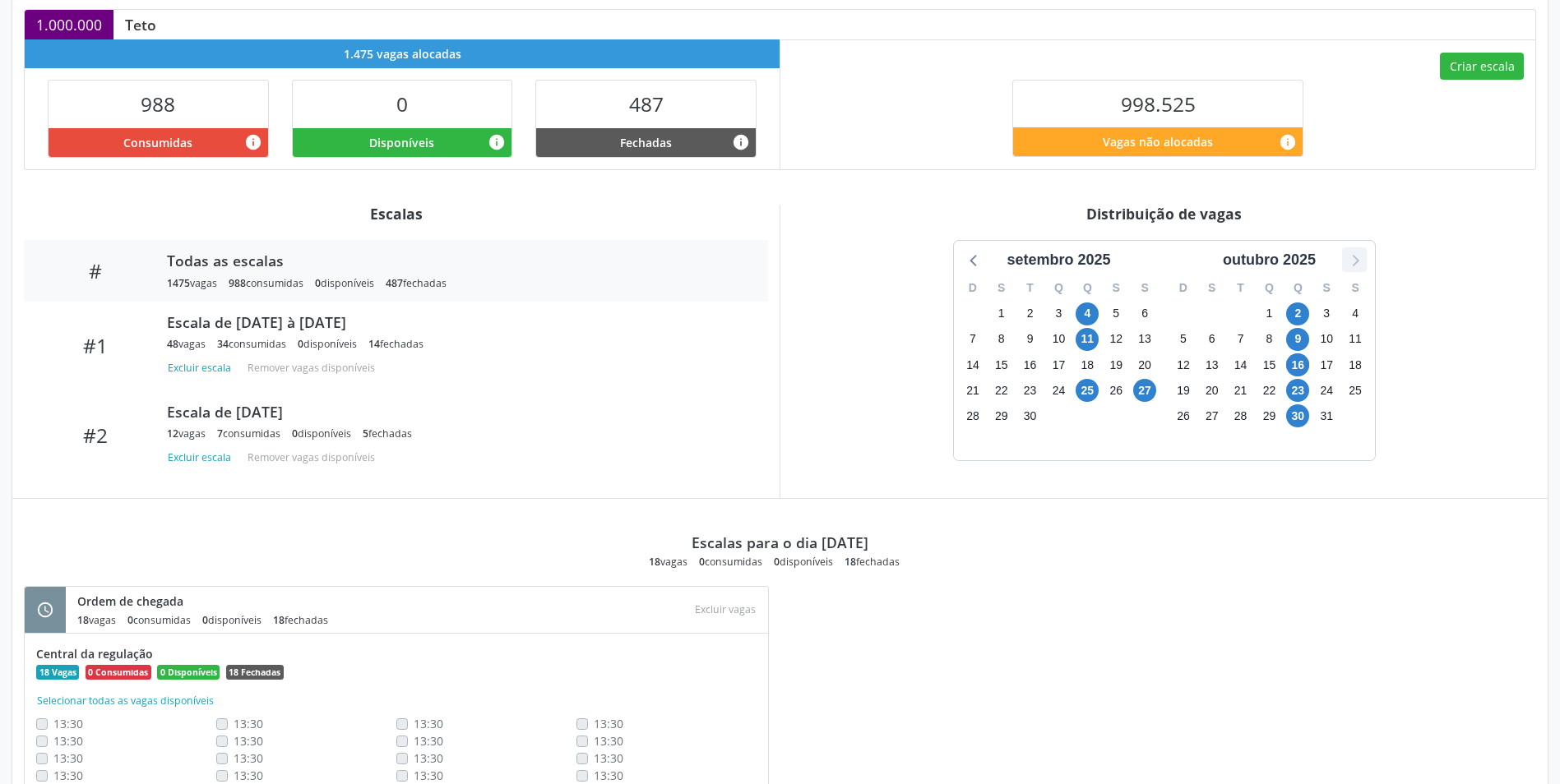
click at [1357, 262] on icon at bounding box center [1355, 261] width 7 height 12
click at [906, 213] on div "Distribuição de vagas" at bounding box center [1164, 213] width 744 height 18
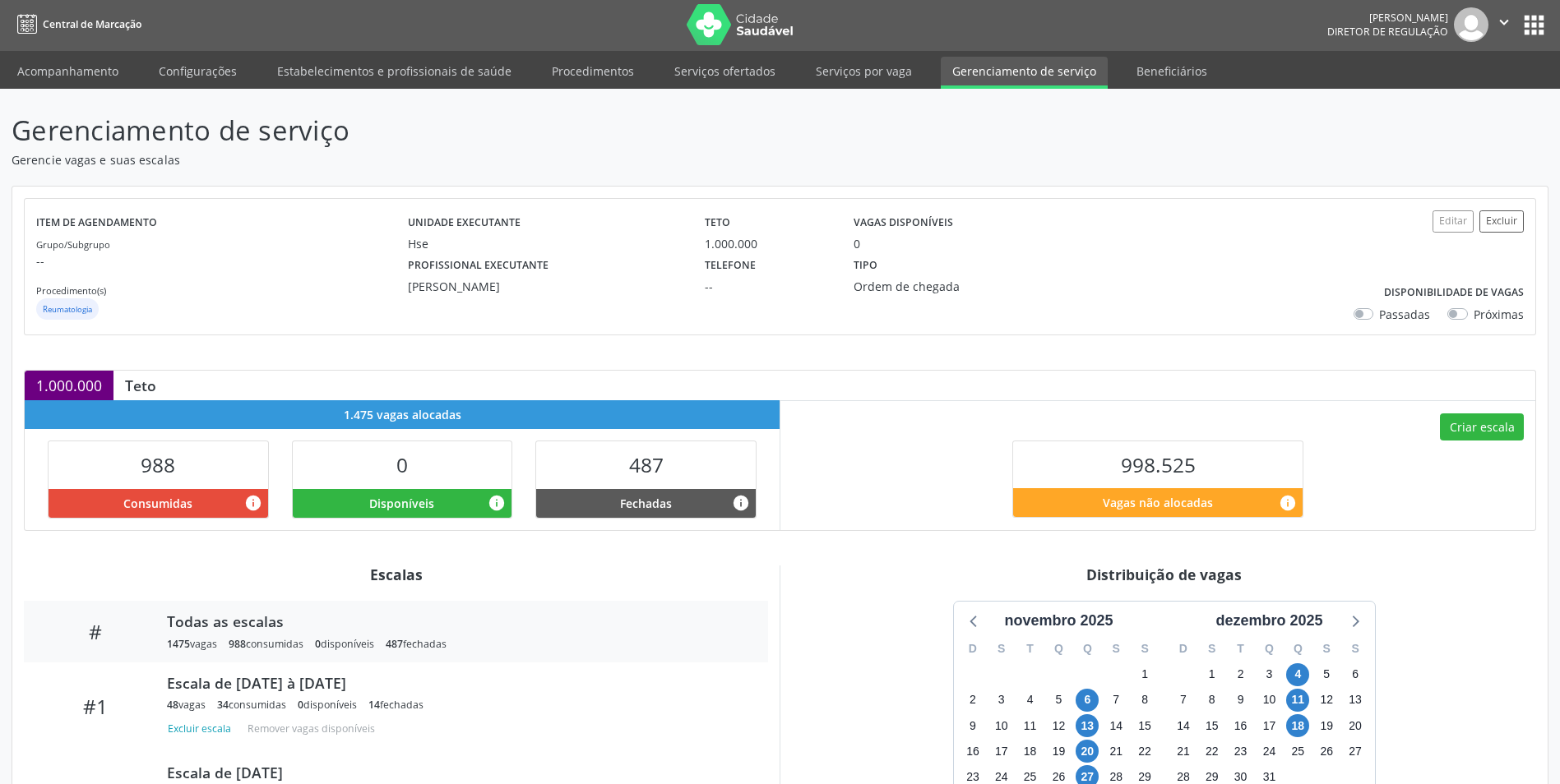
scroll to position [0, 0]
